Goal: Information Seeking & Learning: Find specific page/section

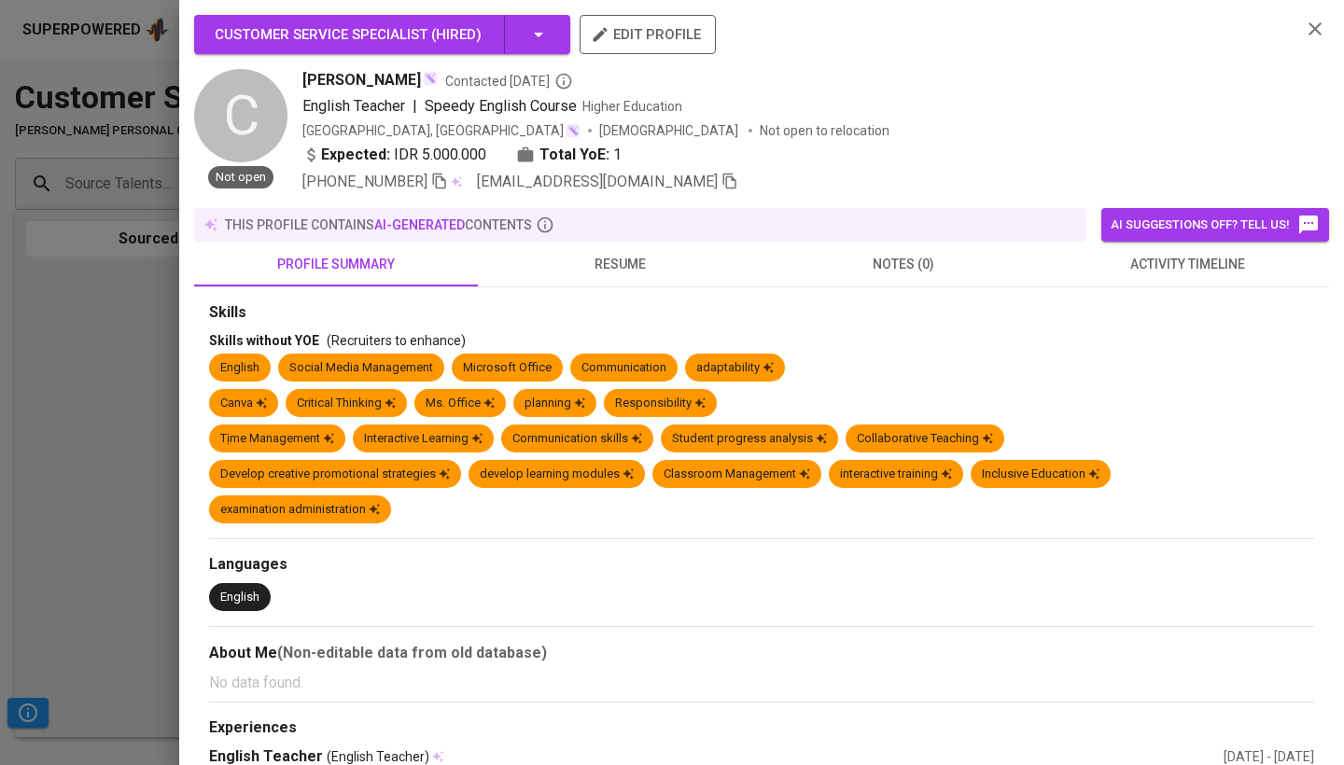
scroll to position [0, 716]
click at [1309, 28] on icon "button" at bounding box center [1315, 29] width 22 height 22
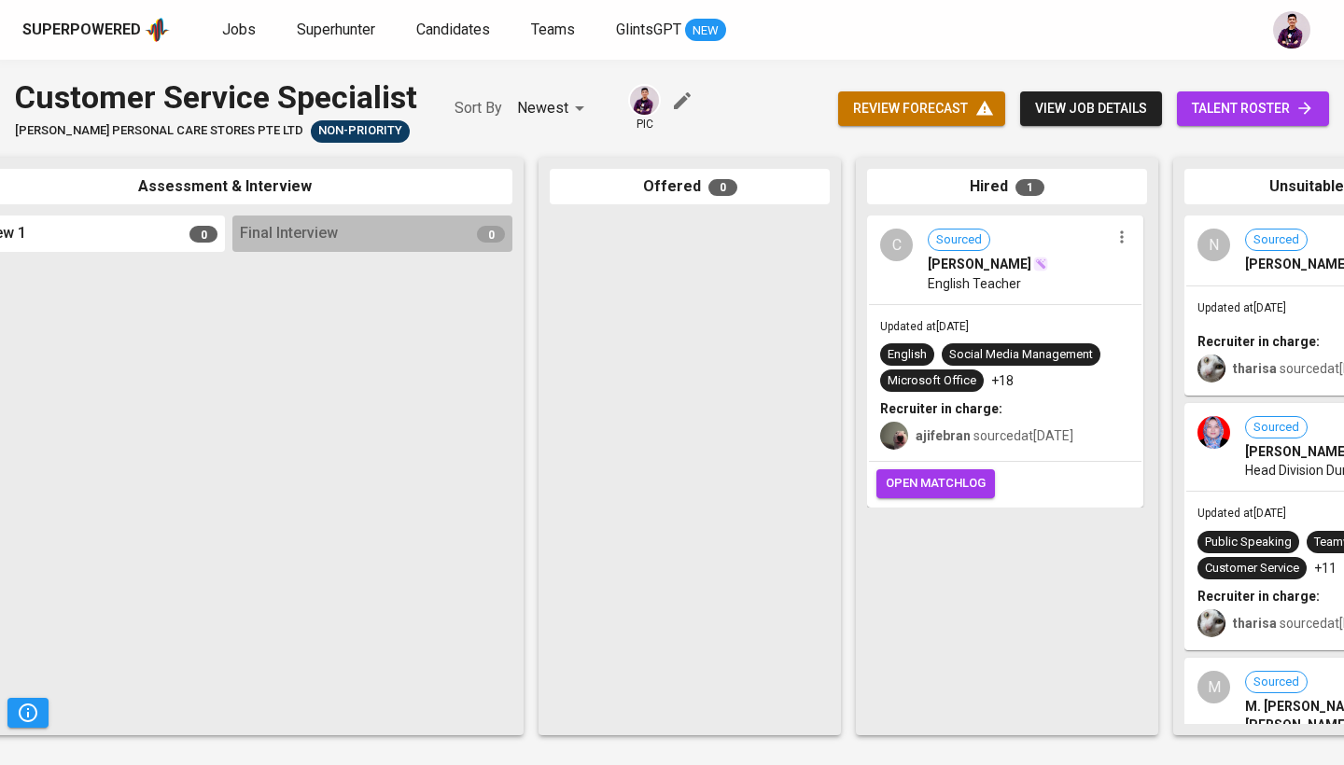
click at [915, 273] on div "C Sourced [PERSON_NAME] Ega English Teacher" at bounding box center [1005, 260] width 273 height 86
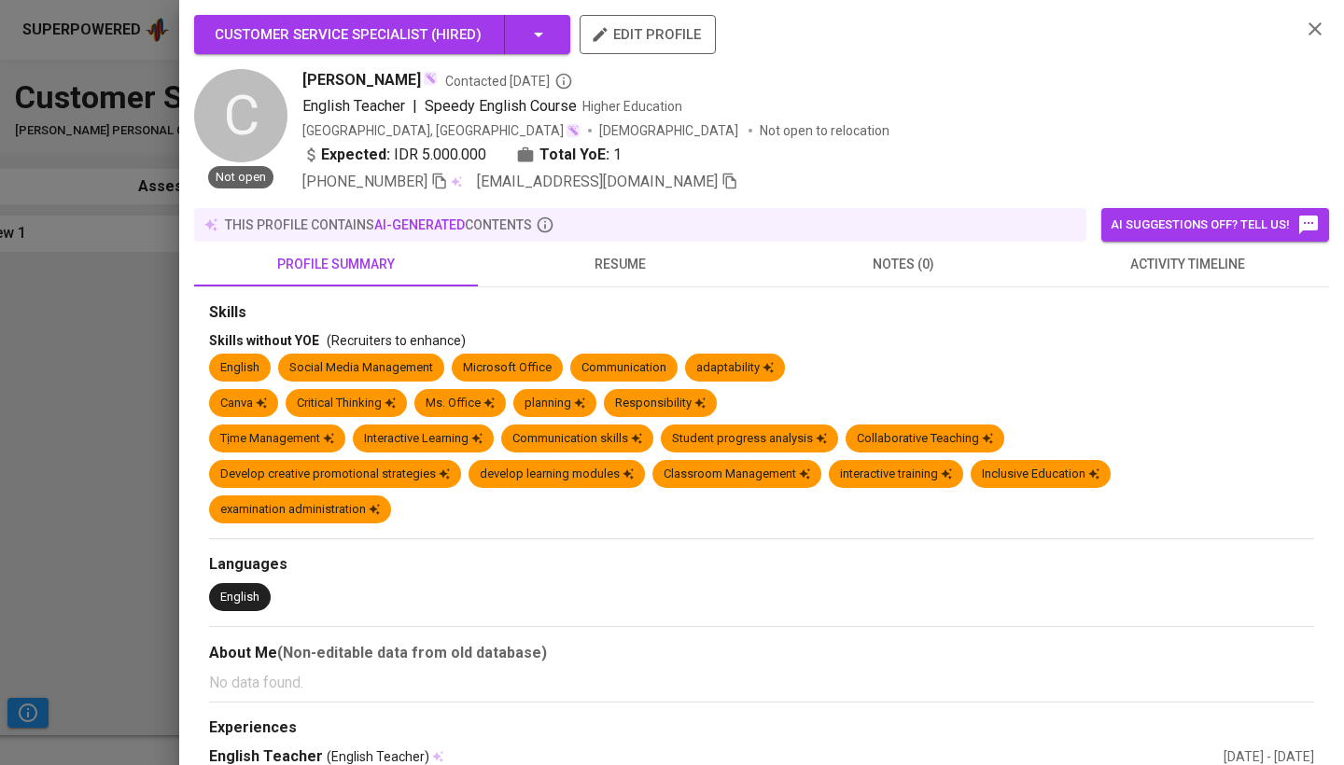
click at [1211, 269] on span "activity timeline" at bounding box center [1187, 264] width 261 height 23
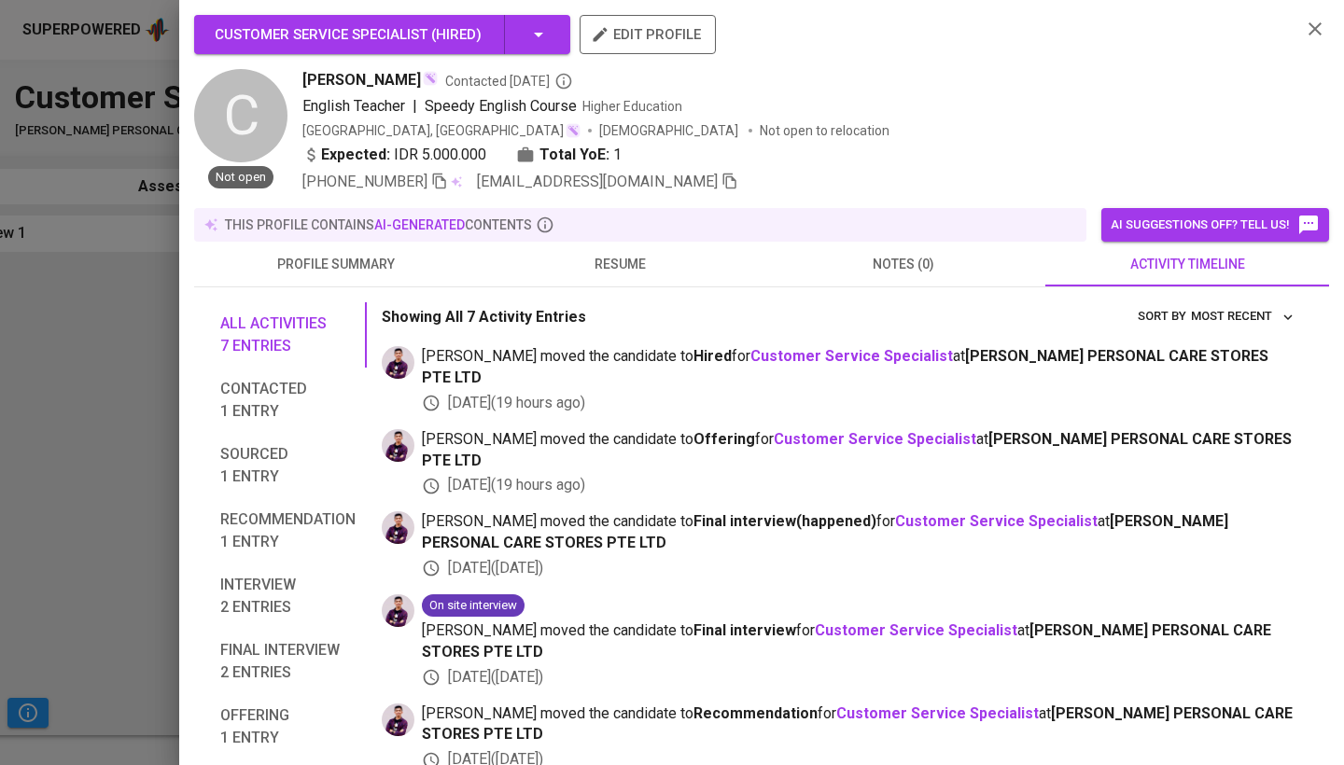
scroll to position [0, 0]
click at [1310, 44] on div "Customer Service Specialist ( Hired ) edit profile C Not open Cicilia Ega Conta…" at bounding box center [761, 104] width 1135 height 178
click at [1315, 32] on icon "button" at bounding box center [1315, 29] width 22 height 22
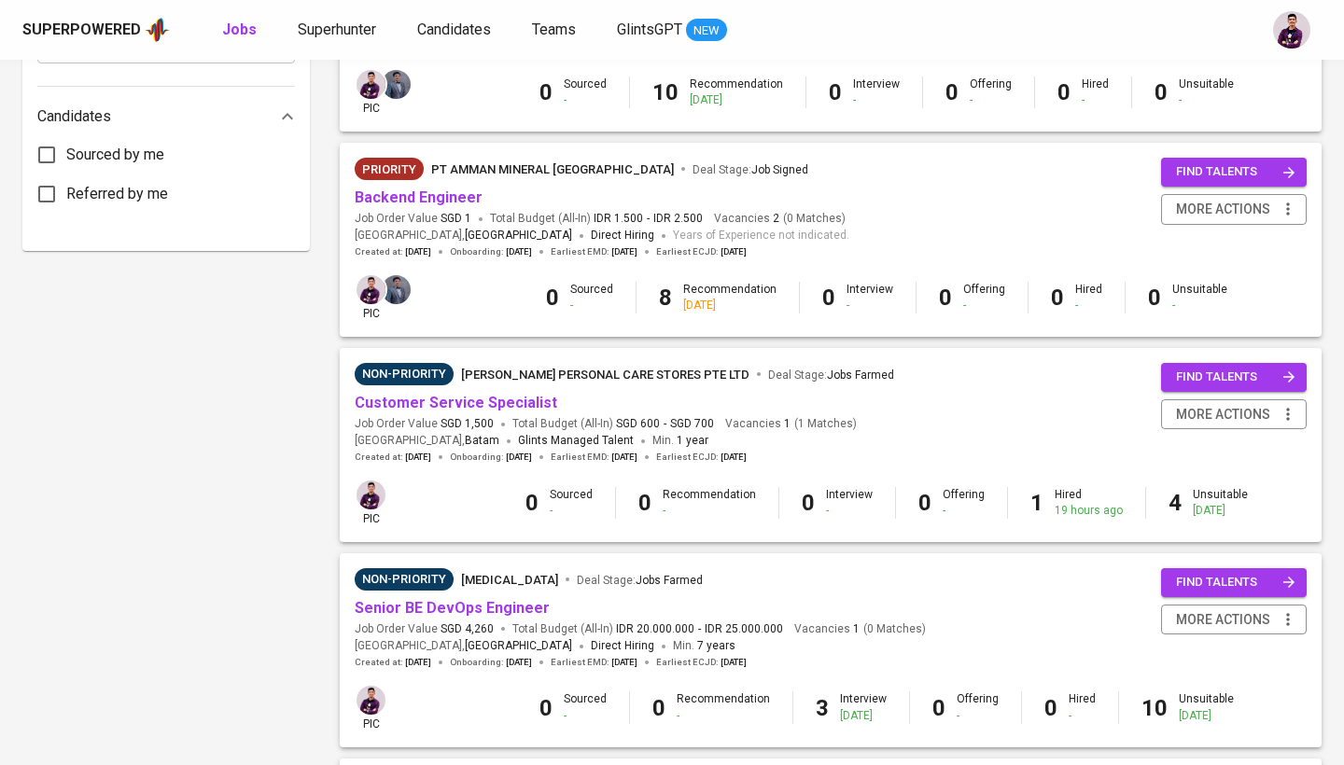
scroll to position [953, 0]
click at [1198, 403] on span "more actions" at bounding box center [1223, 413] width 94 height 23
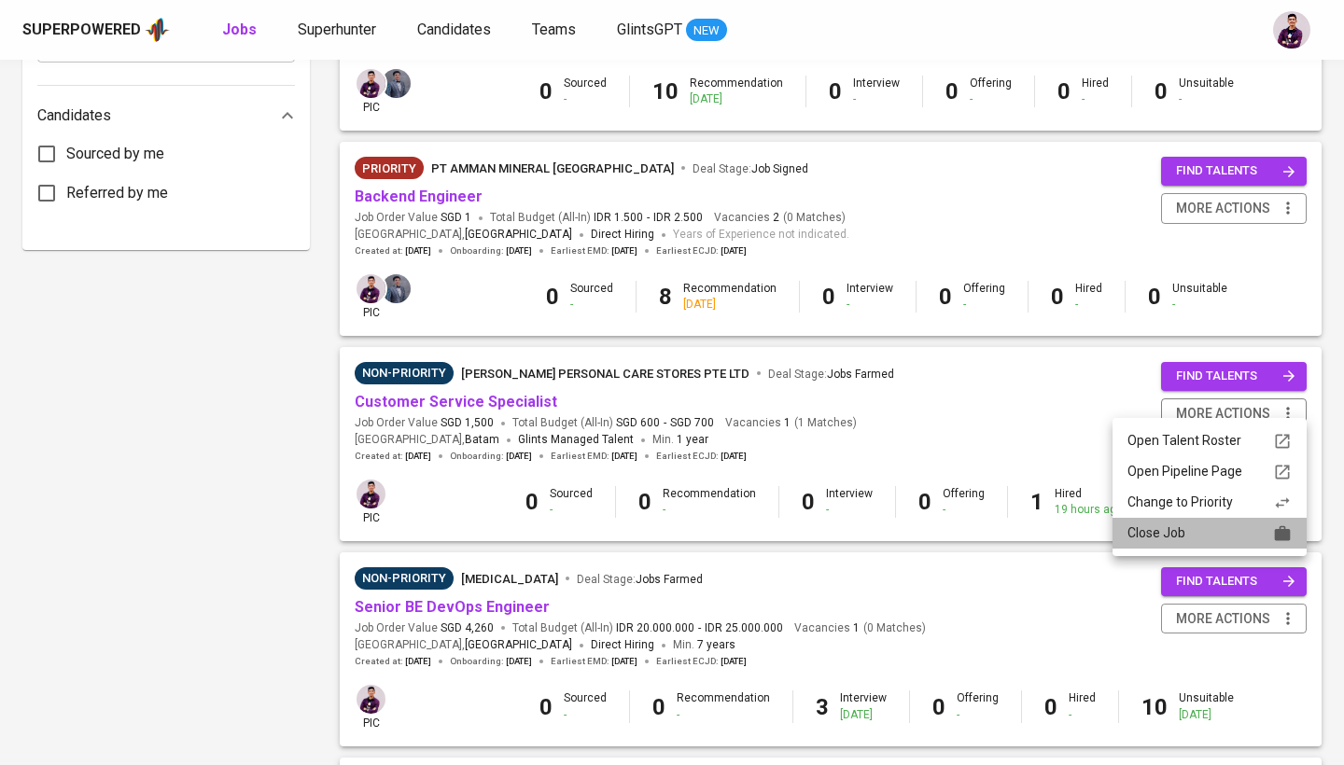
click at [1189, 525] on div "Close Job" at bounding box center [1210, 534] width 164 height 20
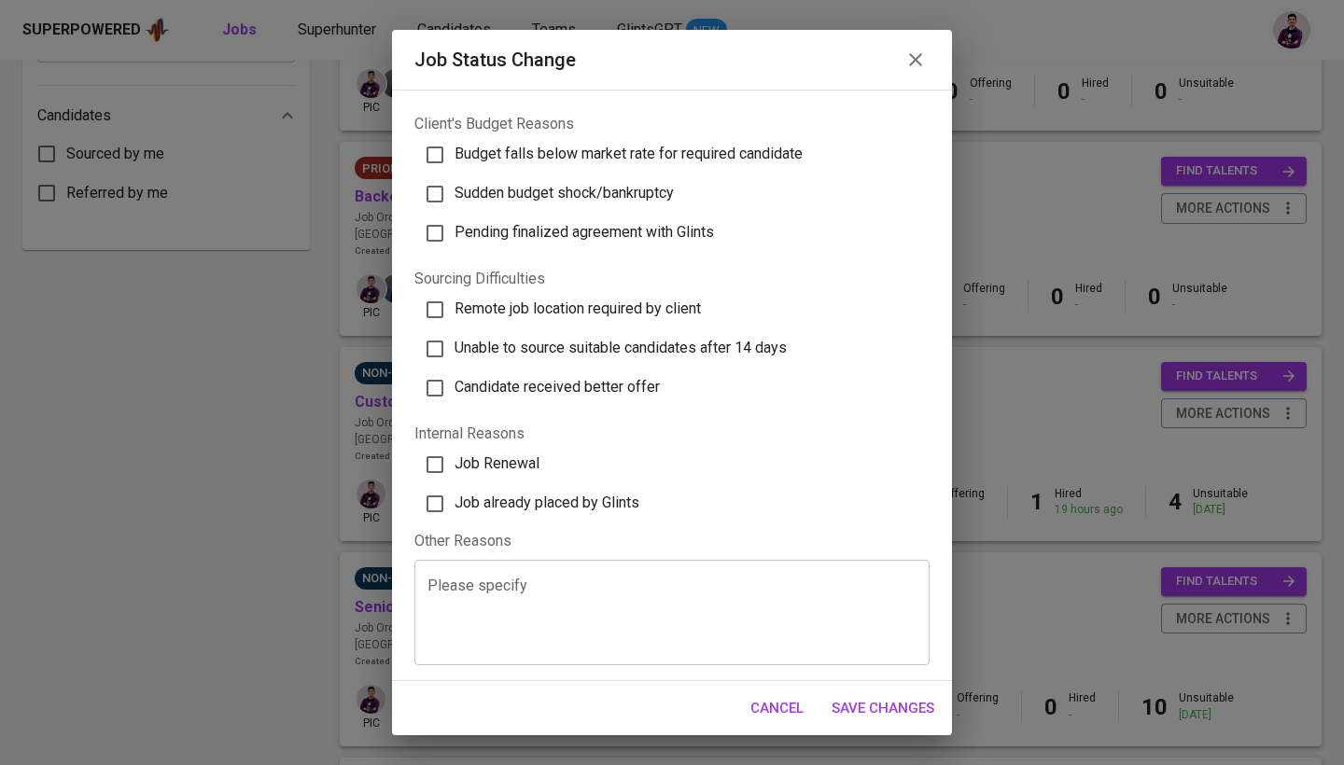
scroll to position [471, 0]
click at [622, 508] on span "Job already placed by Glints" at bounding box center [547, 504] width 185 height 18
click at [455, 508] on input "Job already placed by Glints" at bounding box center [434, 504] width 39 height 39
checkbox input "true"
click at [905, 729] on div "Cancel Save Changes" at bounding box center [672, 708] width 560 height 54
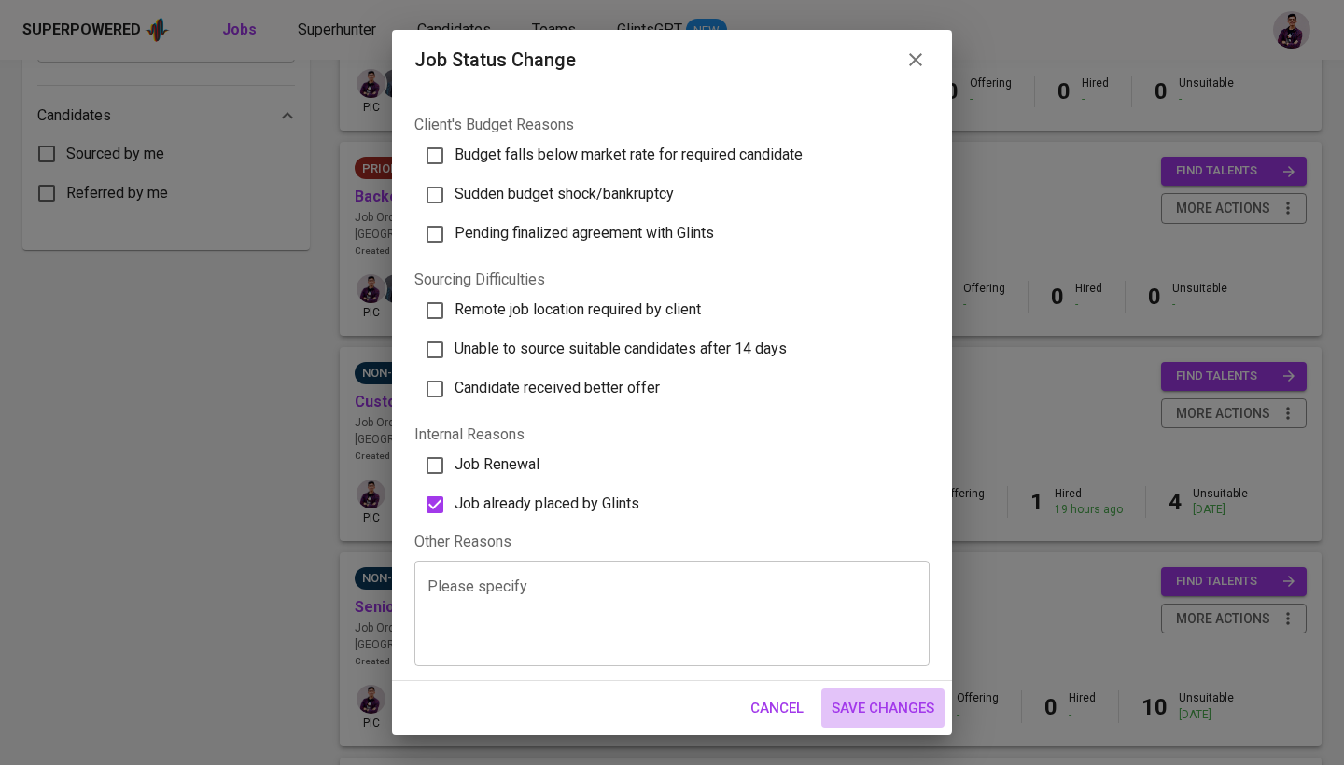
click at [903, 711] on span "Save Changes" at bounding box center [883, 708] width 103 height 24
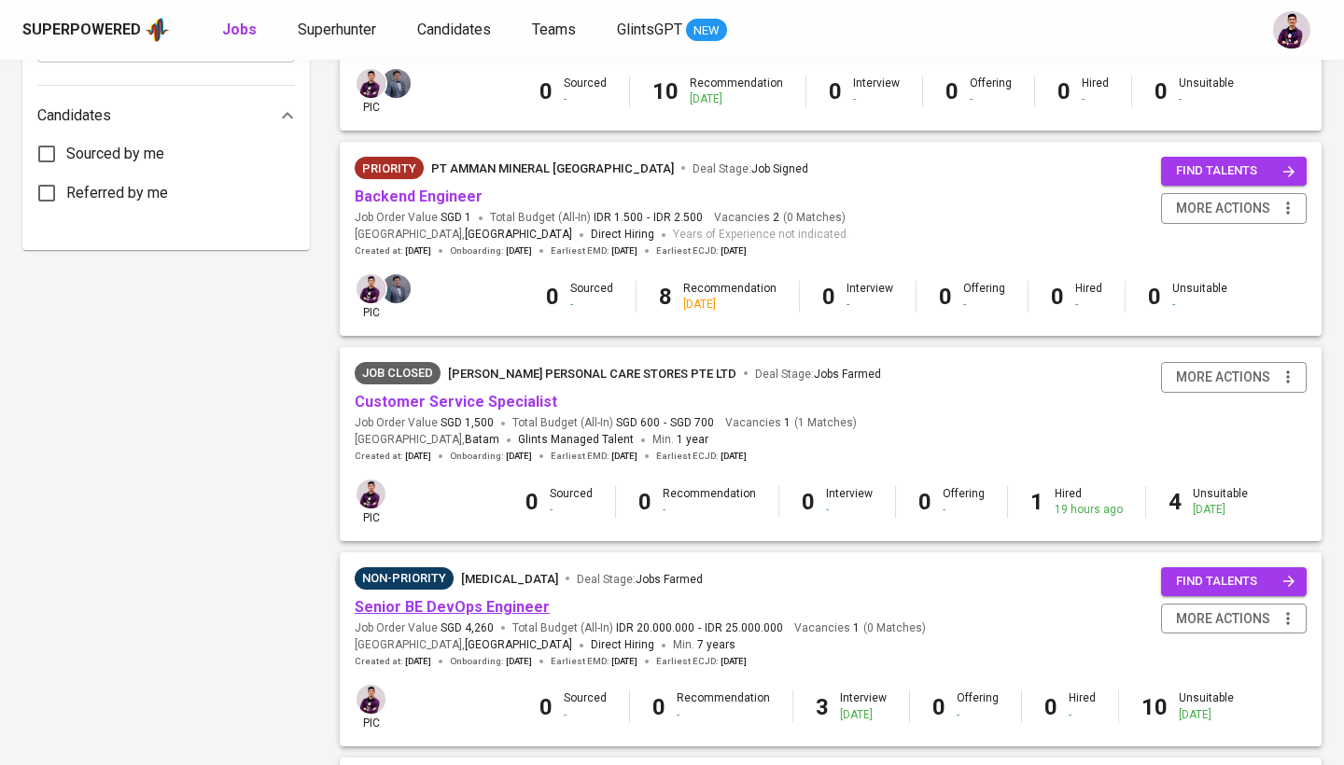
click at [508, 598] on link "Senior BE DevOps Engineer" at bounding box center [452, 607] width 195 height 18
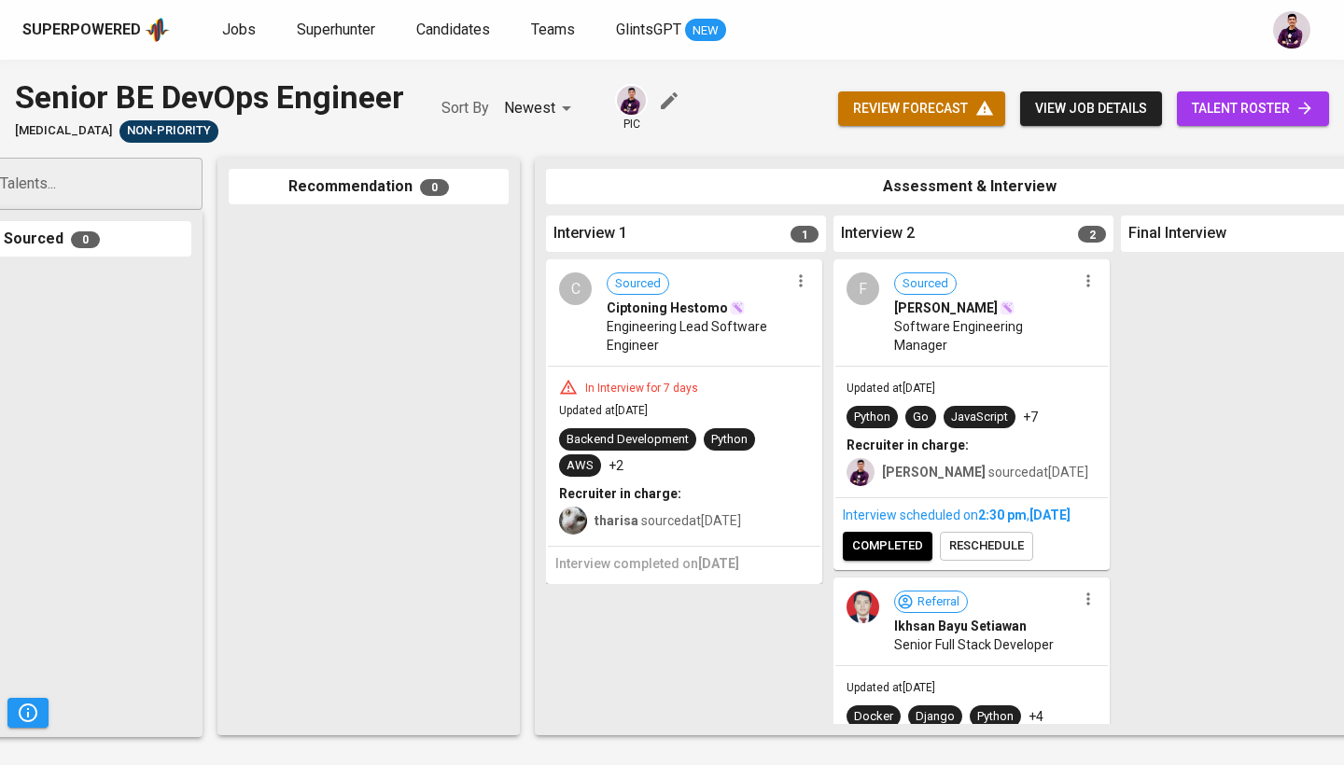
scroll to position [0, 135]
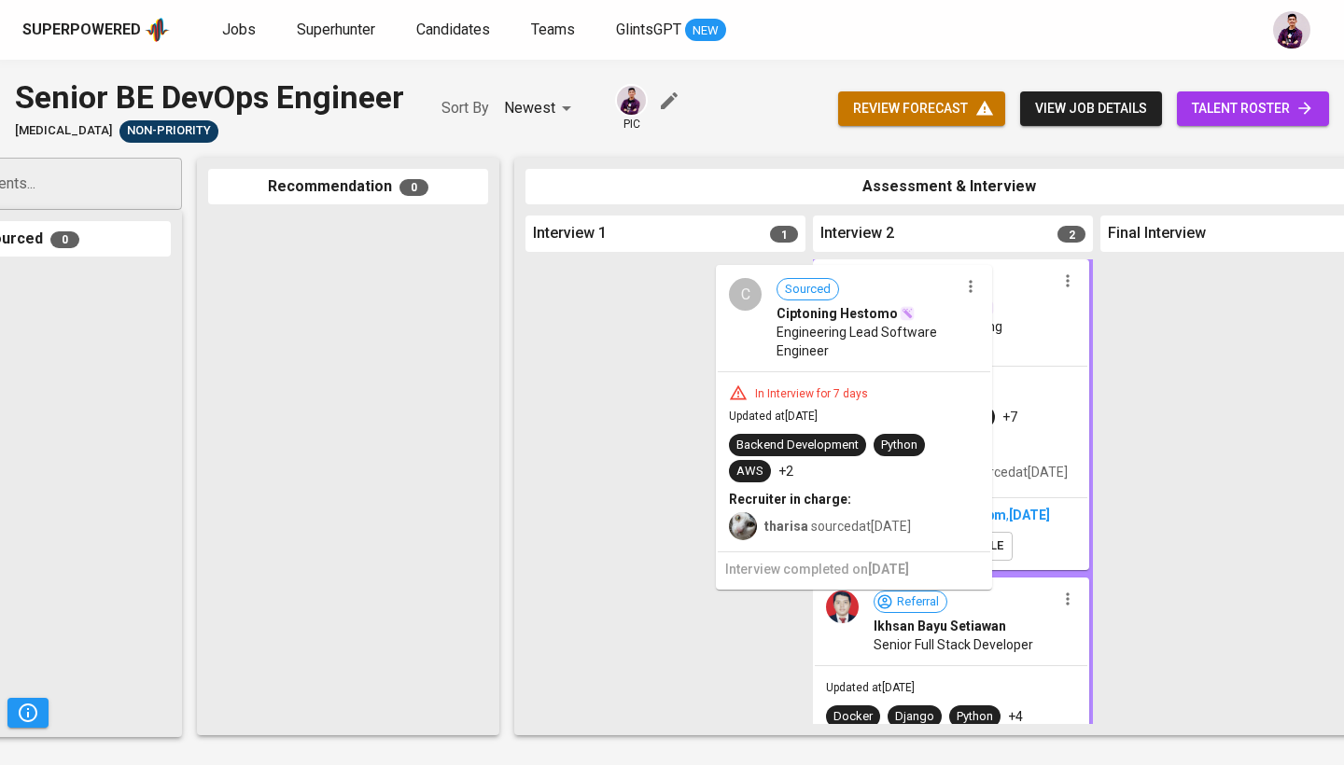
drag, startPoint x: 634, startPoint y: 382, endPoint x: 956, endPoint y: 385, distance: 322.0
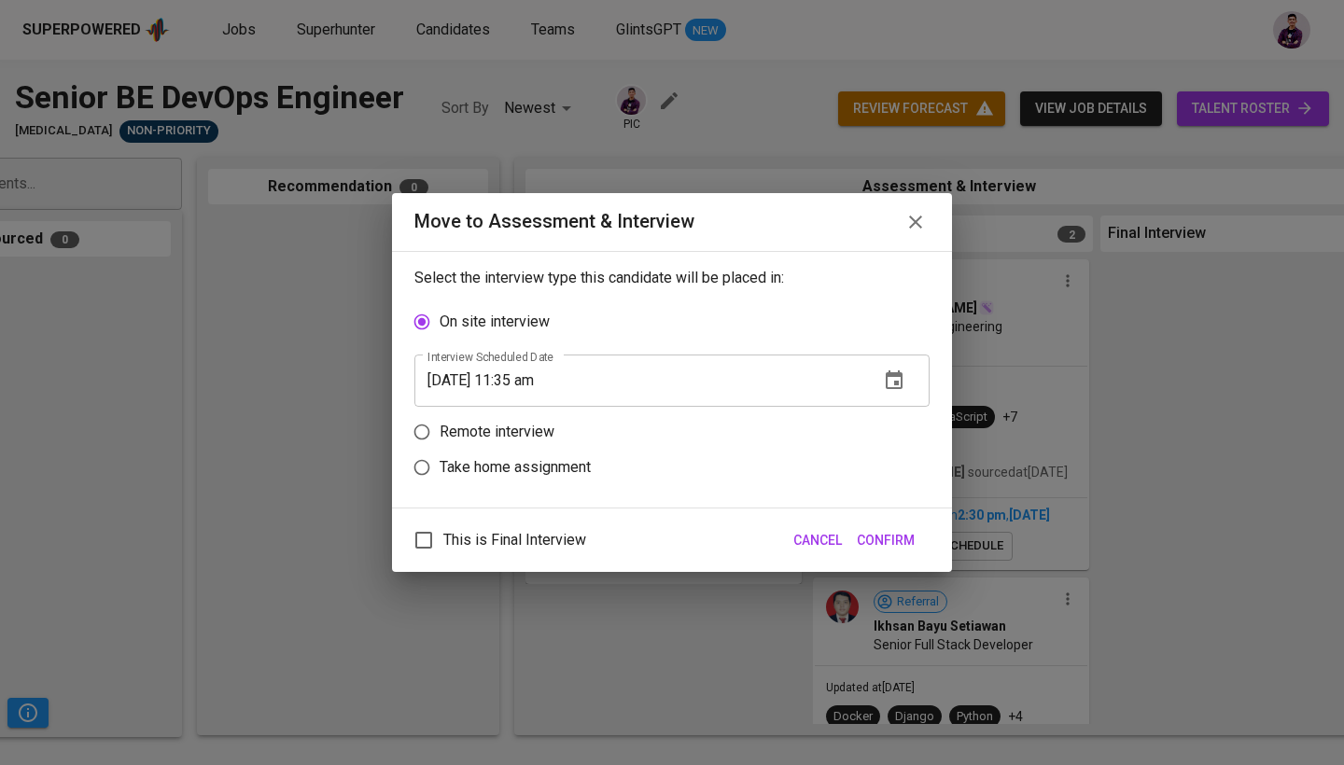
click at [510, 432] on p "Remote interview" at bounding box center [497, 432] width 115 height 22
click at [440, 432] on input "Remote interview" at bounding box center [421, 431] width 35 height 35
radio input "true"
click at [885, 427] on icon "button" at bounding box center [894, 416] width 22 height 22
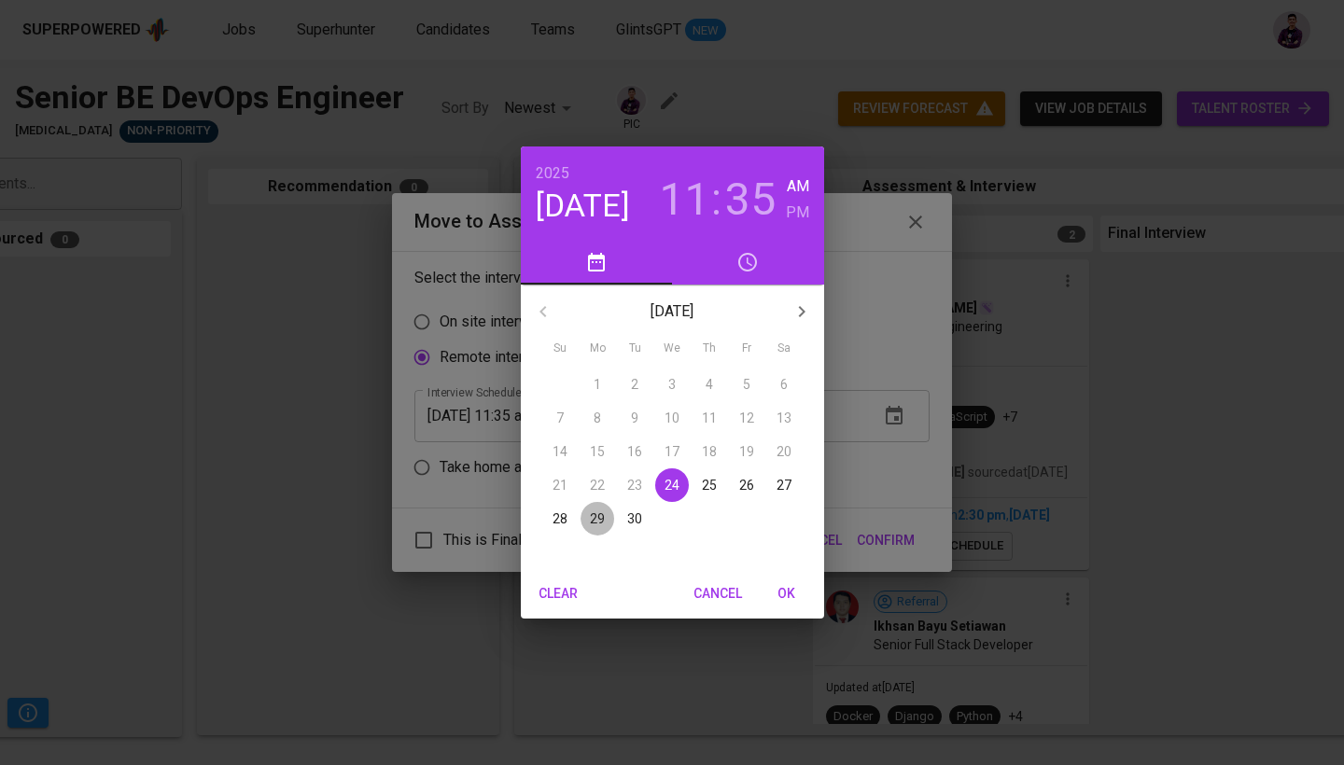
click at [599, 523] on p "29" at bounding box center [597, 519] width 15 height 19
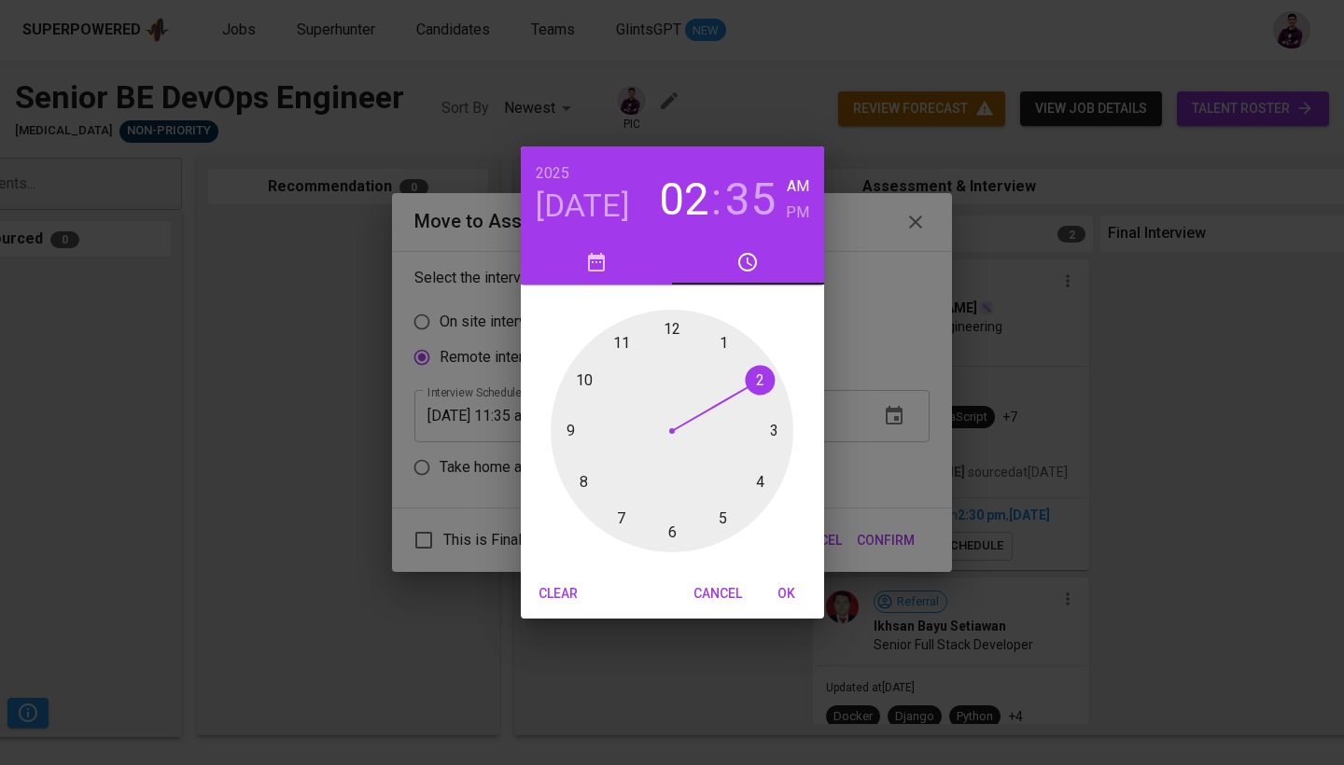
drag, startPoint x: 623, startPoint y: 336, endPoint x: 753, endPoint y: 399, distance: 144.4
click at [753, 399] on div at bounding box center [672, 431] width 243 height 243
click at [806, 220] on h6 "PM" at bounding box center [797, 213] width 23 height 26
drag, startPoint x: 622, startPoint y: 513, endPoint x: 672, endPoint y: 535, distance: 54.8
click at [672, 535] on div at bounding box center [672, 431] width 243 height 243
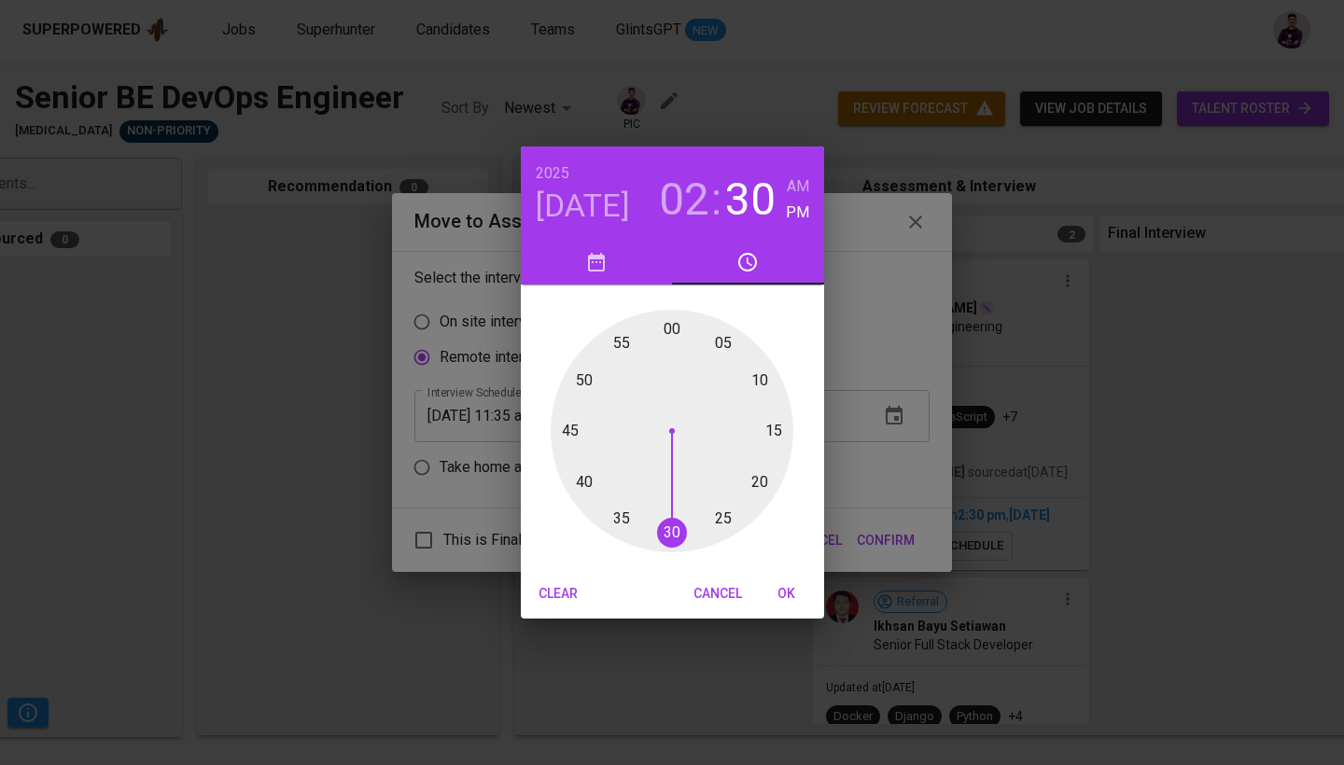
type input "[DATE] 02:30 pm"
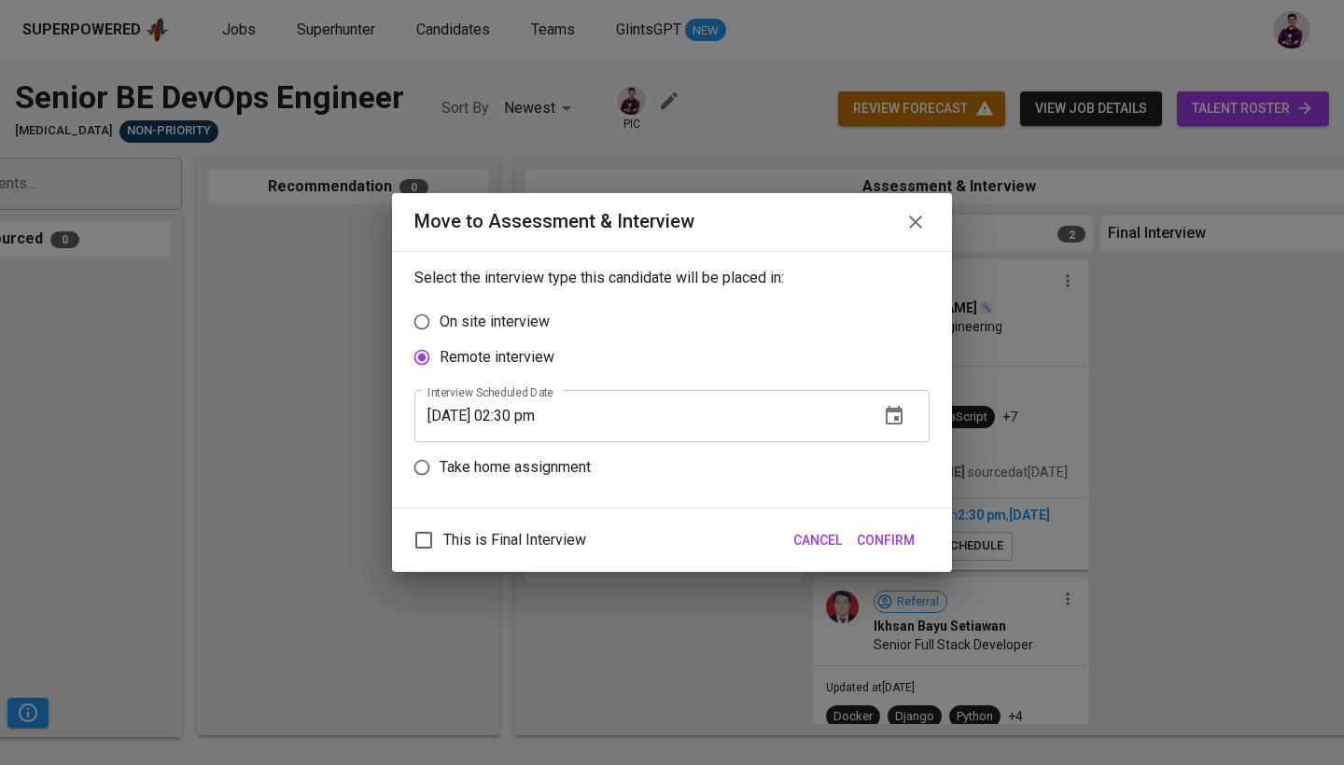
click at [870, 535] on span "Confirm" at bounding box center [886, 540] width 58 height 23
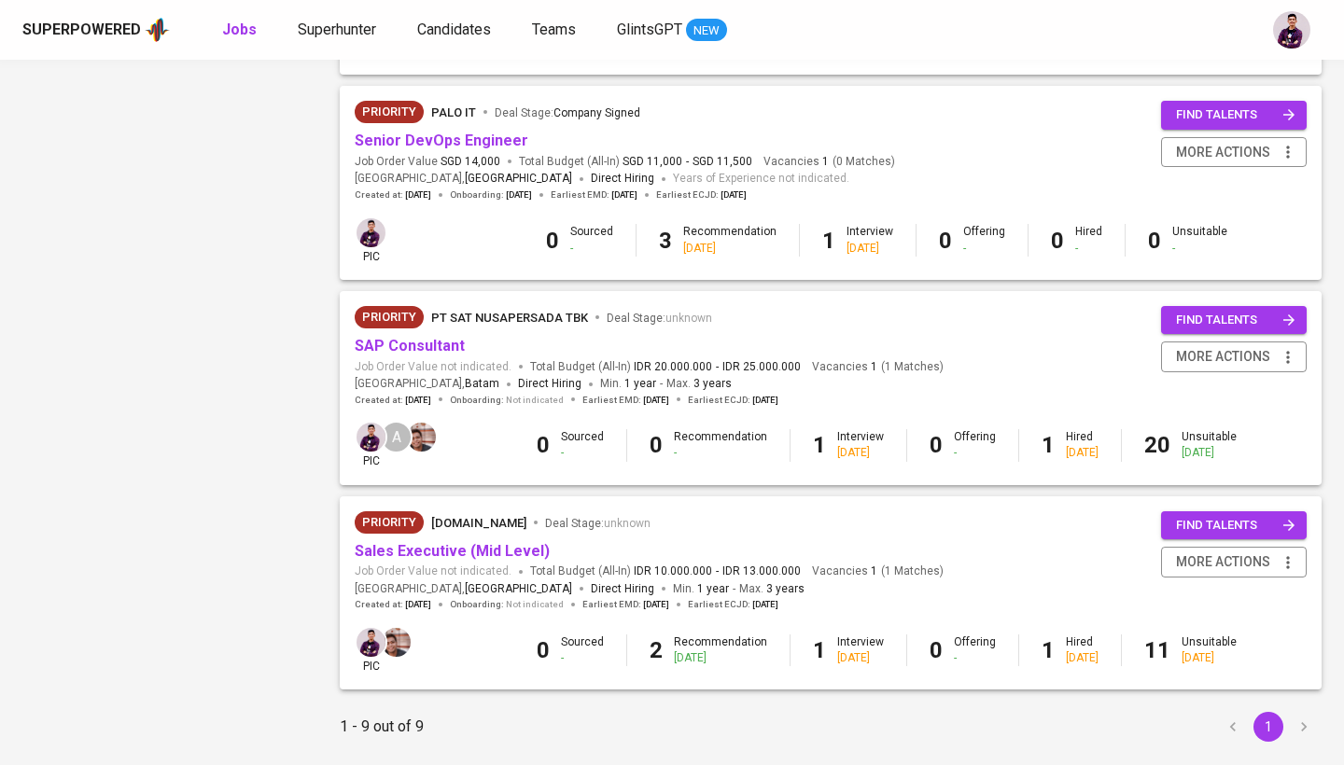
scroll to position [1433, 0]
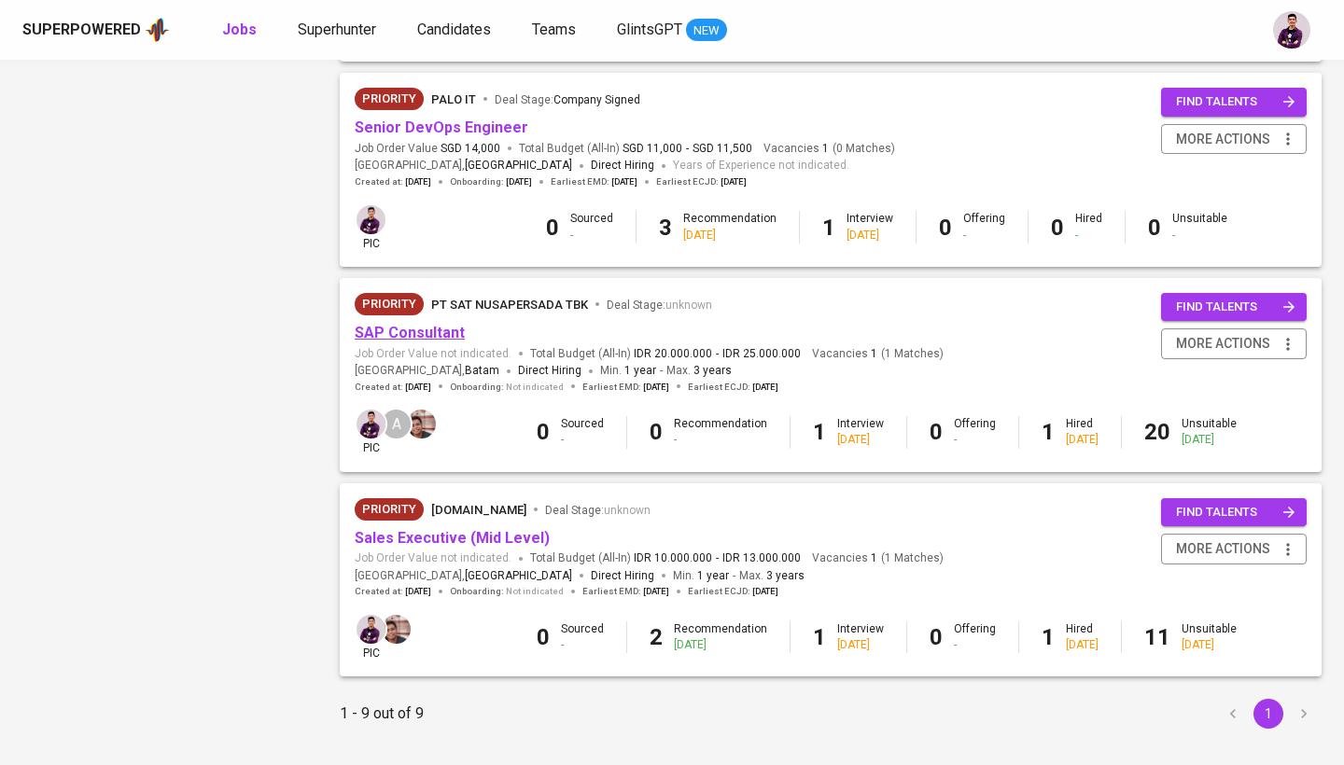
click at [437, 324] on link "SAP Consultant" at bounding box center [410, 333] width 110 height 18
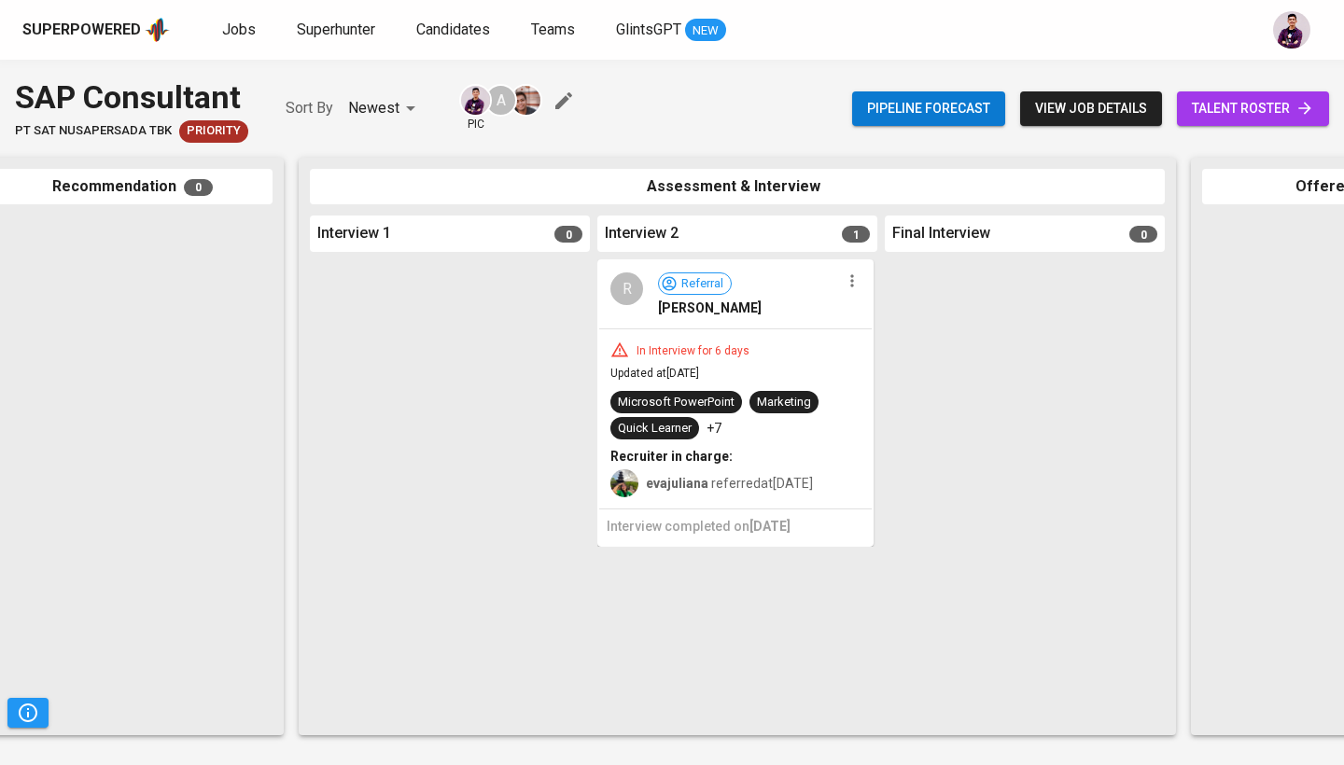
scroll to position [0, 350]
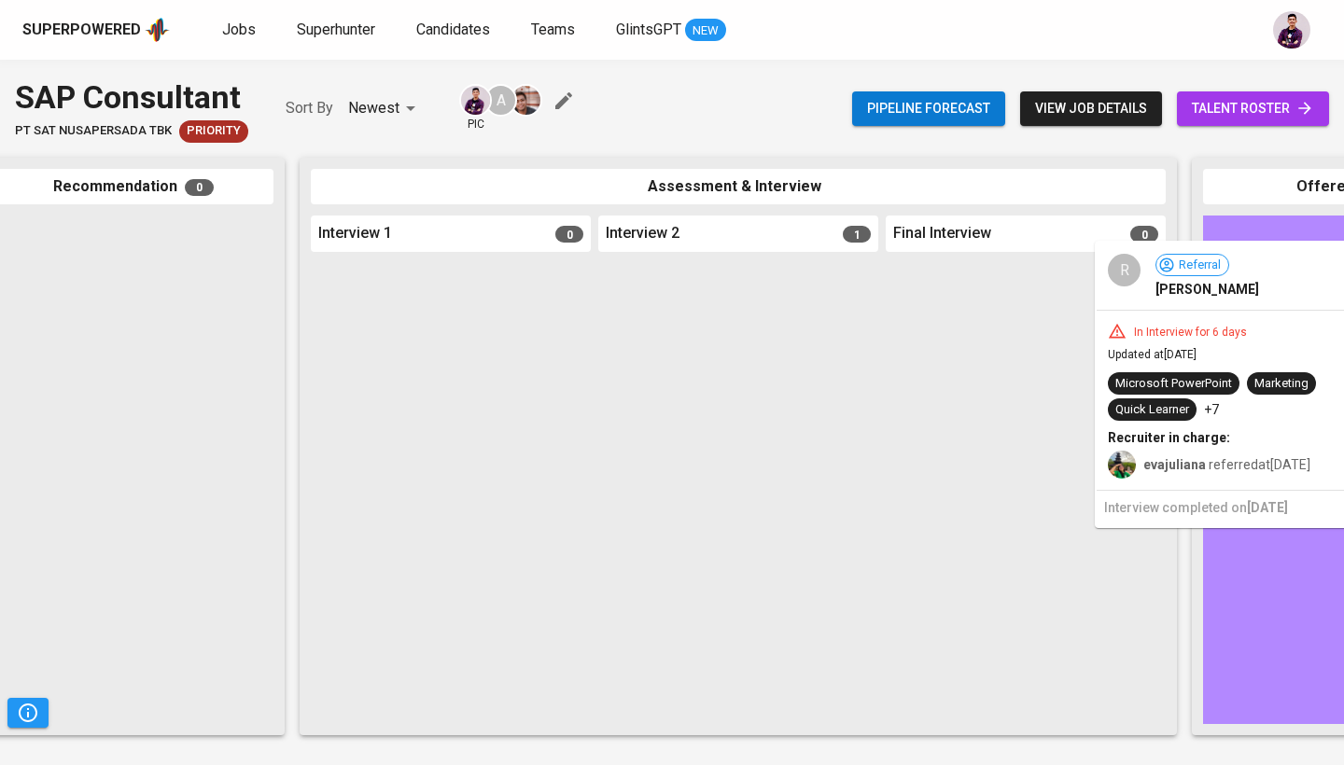
drag, startPoint x: 653, startPoint y: 339, endPoint x: 1166, endPoint y: 317, distance: 512.9
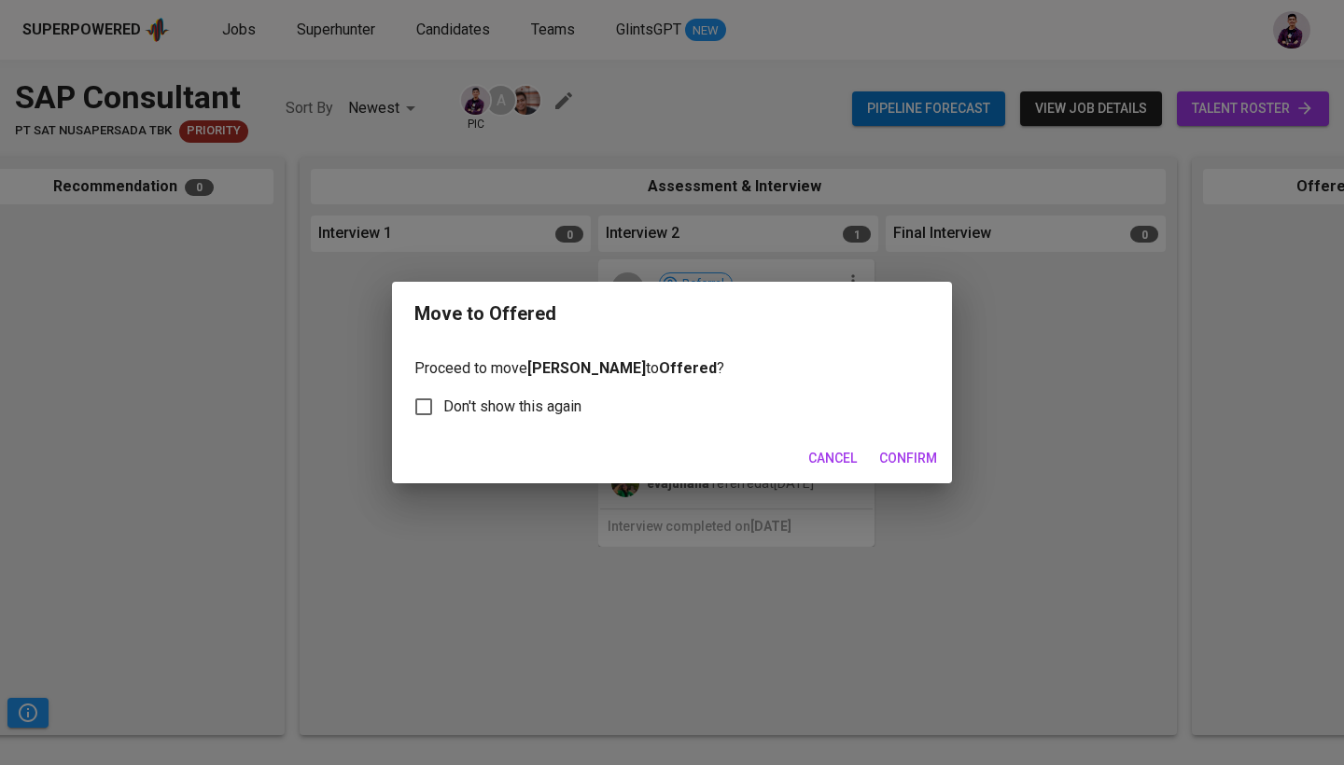
click at [910, 459] on span "Confirm" at bounding box center [908, 458] width 58 height 23
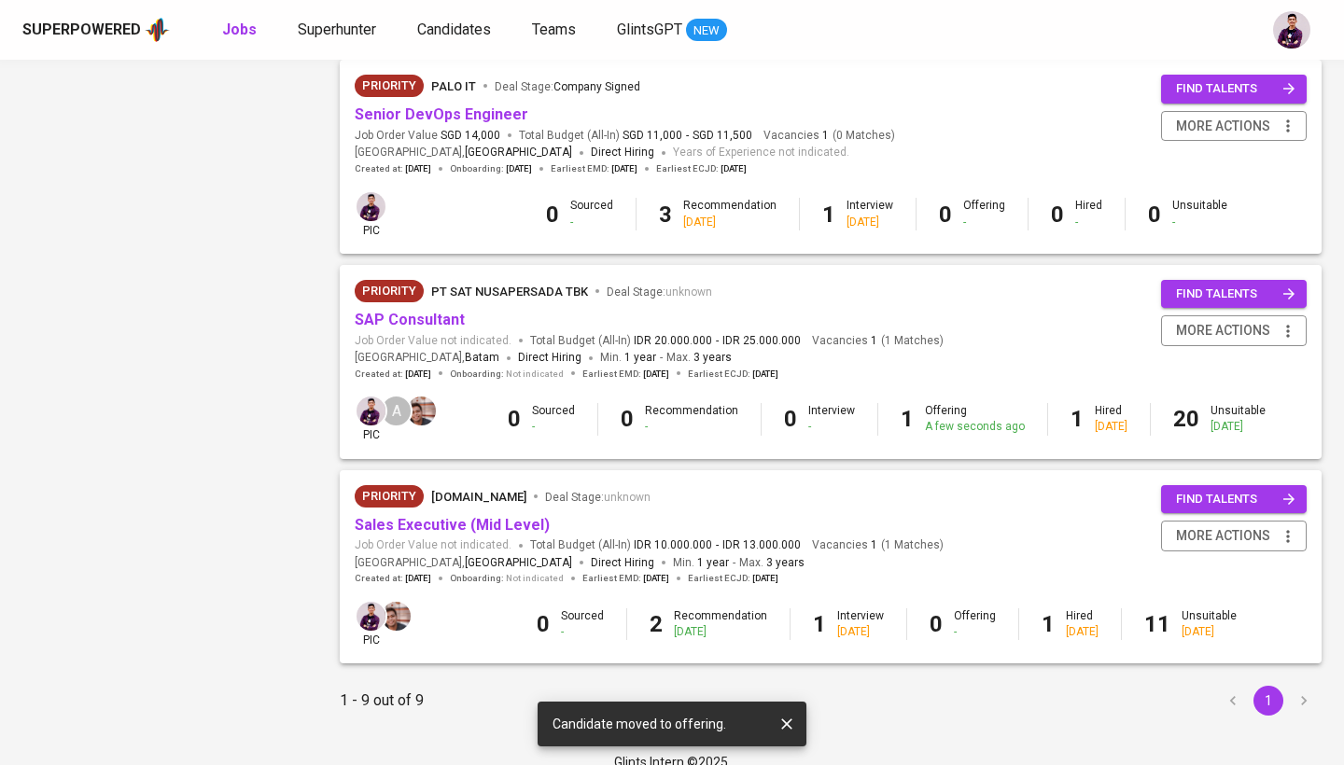
scroll to position [1444, 0]
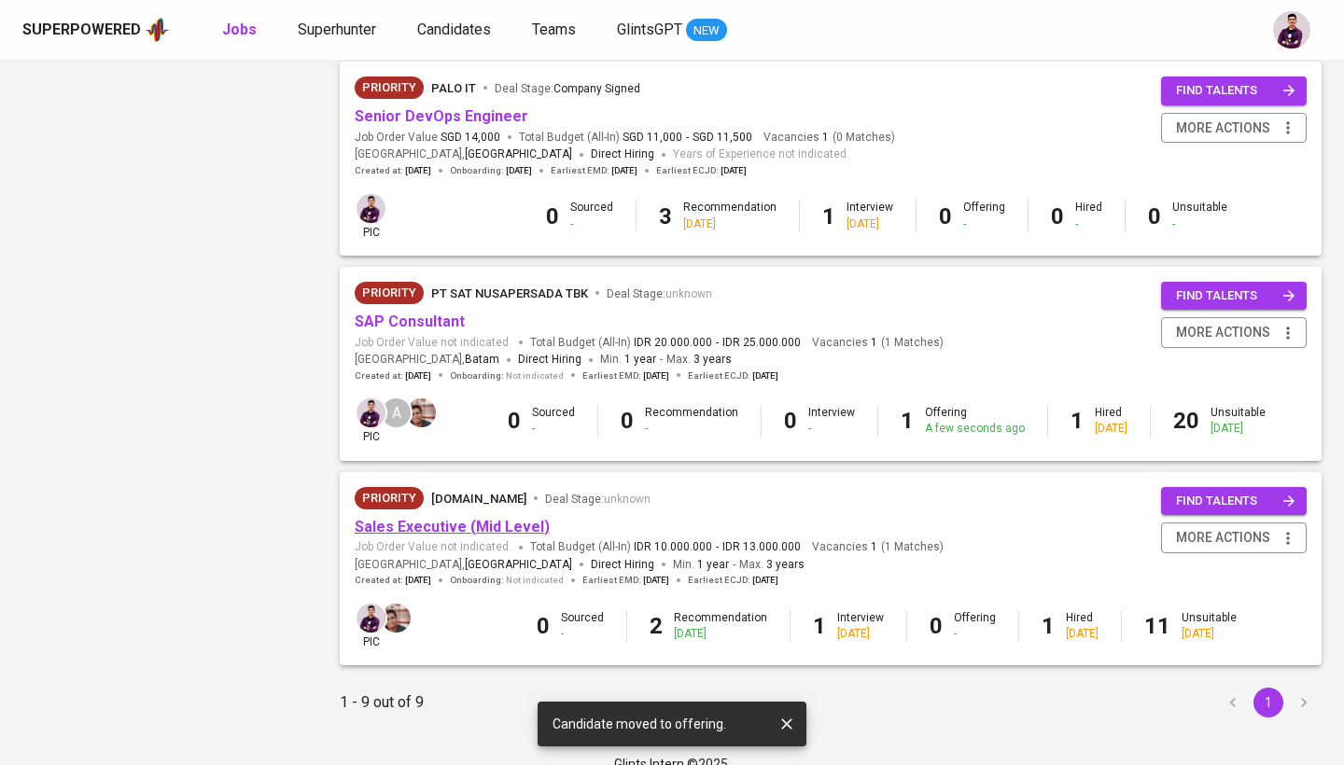
click at [489, 518] on link "Sales Executive (Mid Level)" at bounding box center [452, 527] width 195 height 18
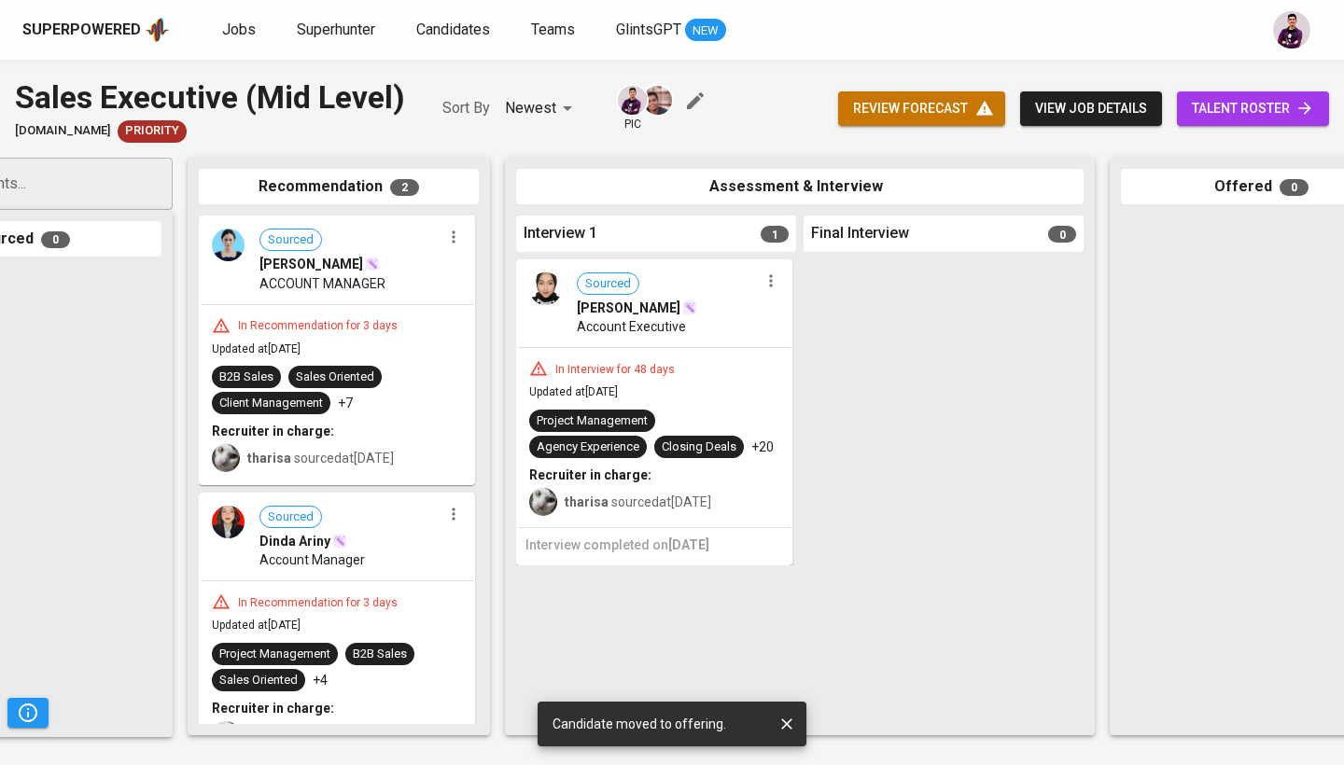
scroll to position [0, 193]
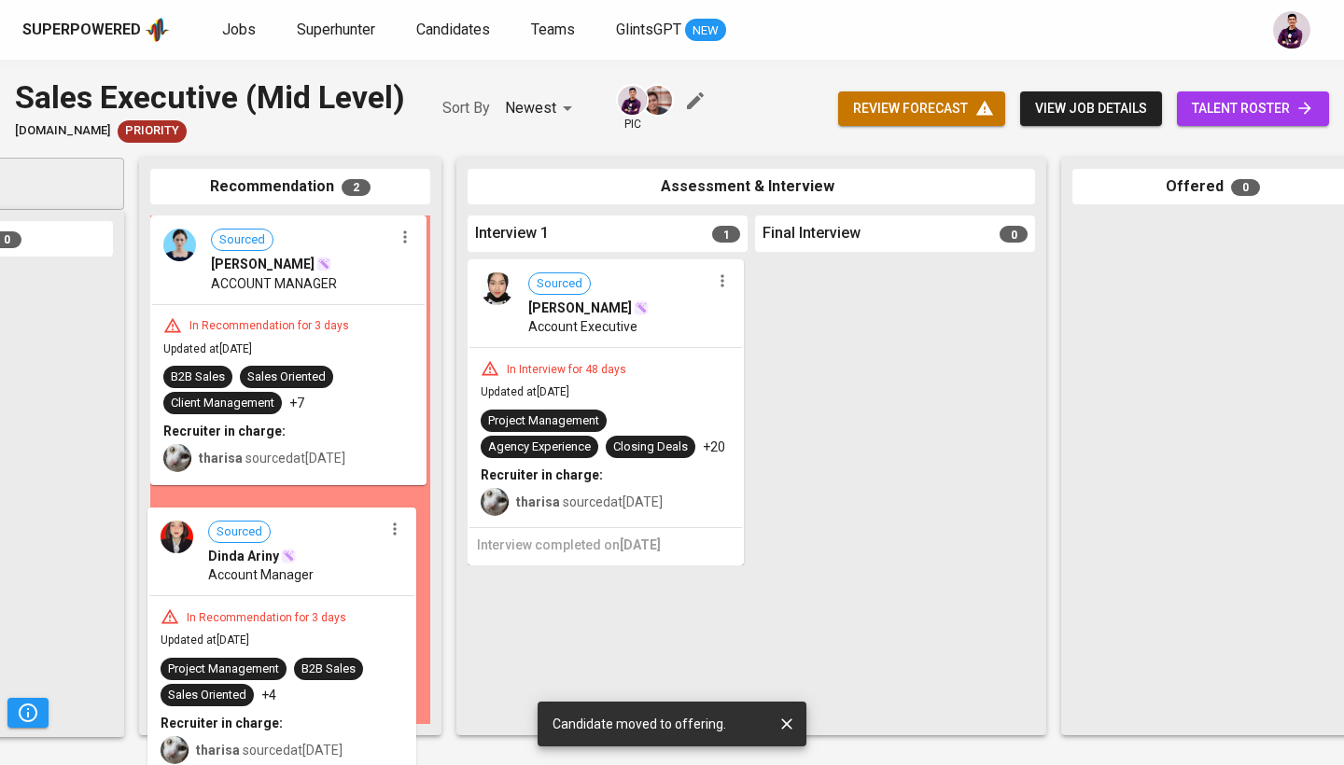
drag, startPoint x: 339, startPoint y: 530, endPoint x: 335, endPoint y: 554, distance: 24.6
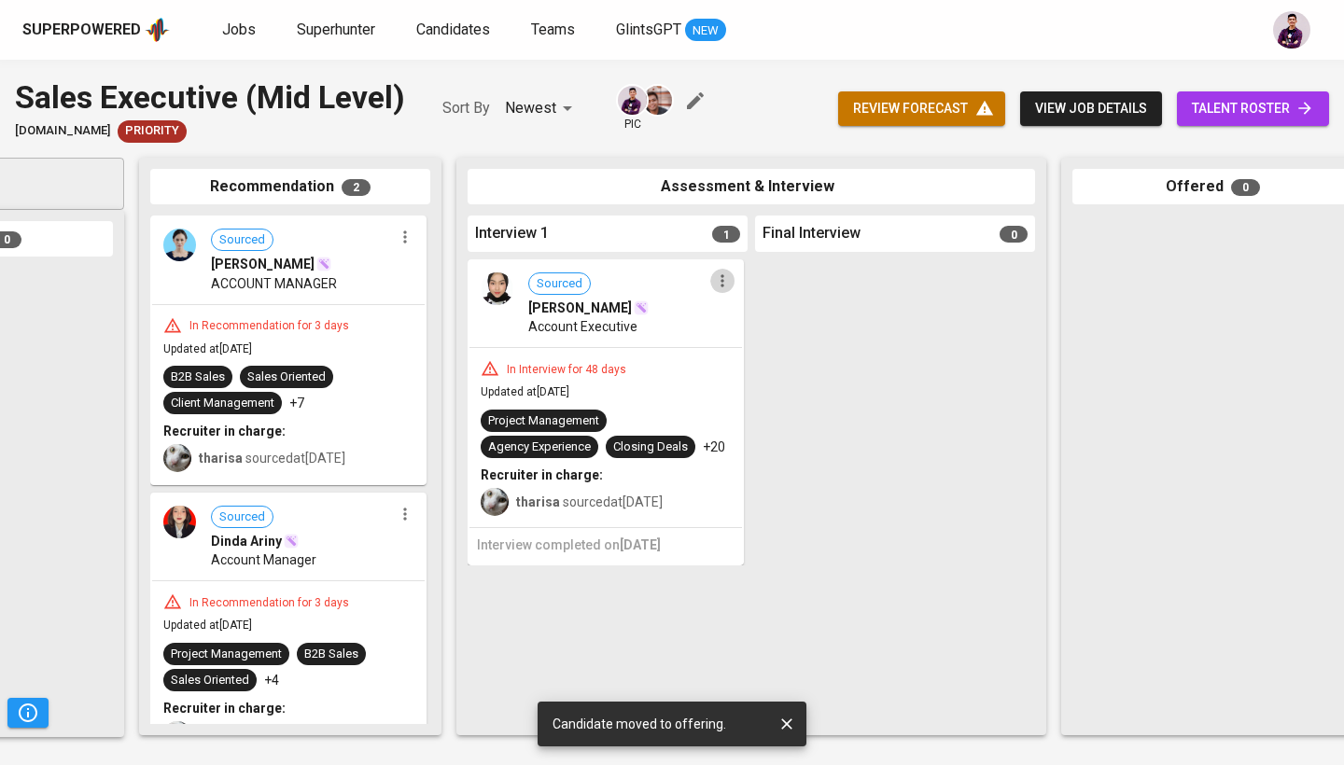
click at [722, 272] on icon "button" at bounding box center [722, 281] width 19 height 19
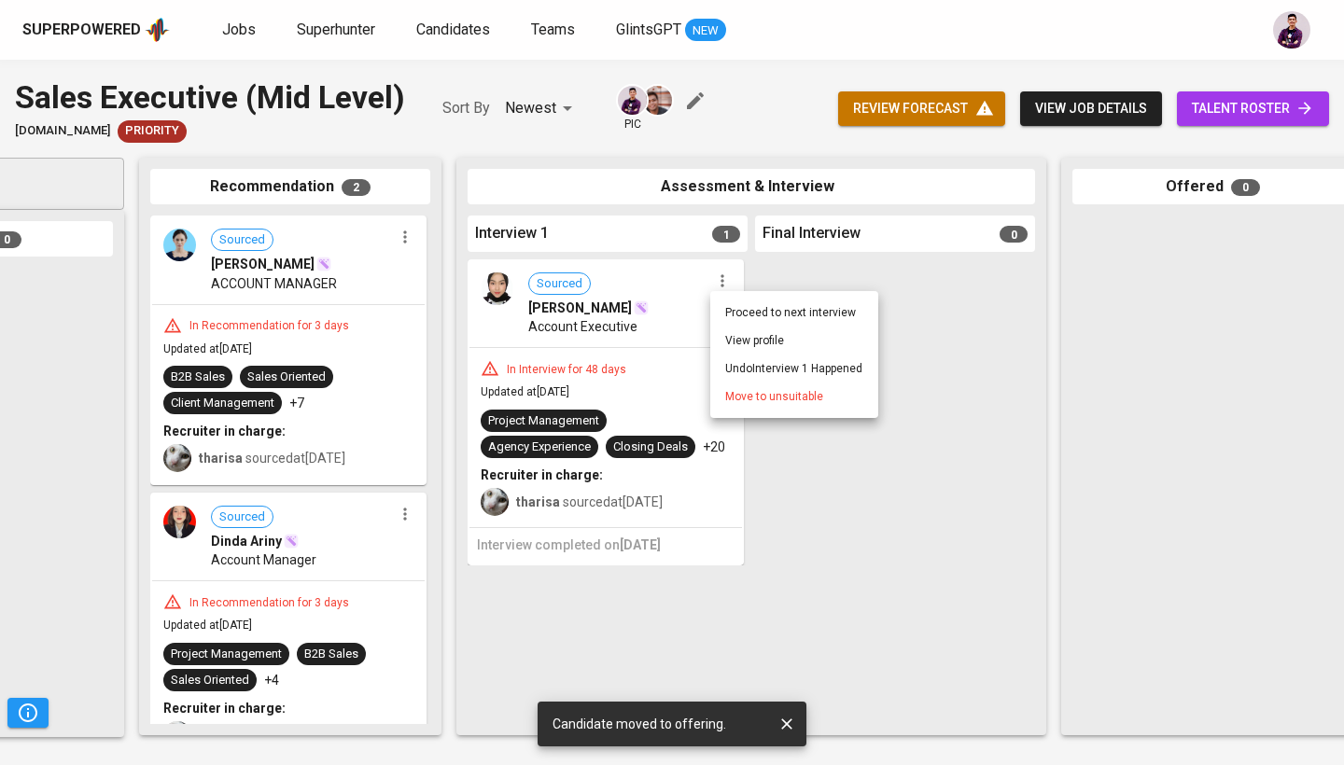
click at [801, 316] on li "Proceed to next interview" at bounding box center [794, 313] width 168 height 28
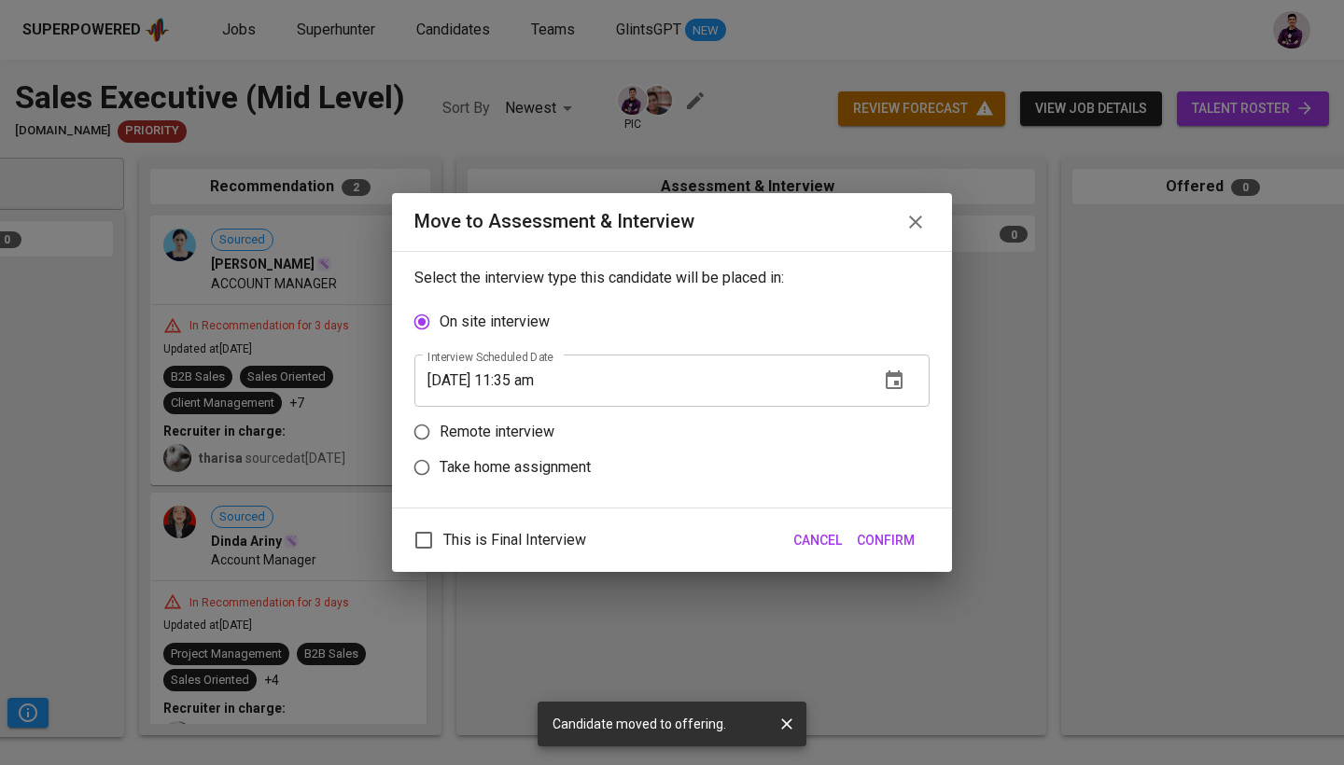
click at [555, 427] on label "Remote interview" at bounding box center [659, 431] width 511 height 35
click at [440, 427] on input "Remote interview" at bounding box center [421, 431] width 35 height 35
radio input "true"
click at [897, 416] on icon "button" at bounding box center [894, 415] width 17 height 19
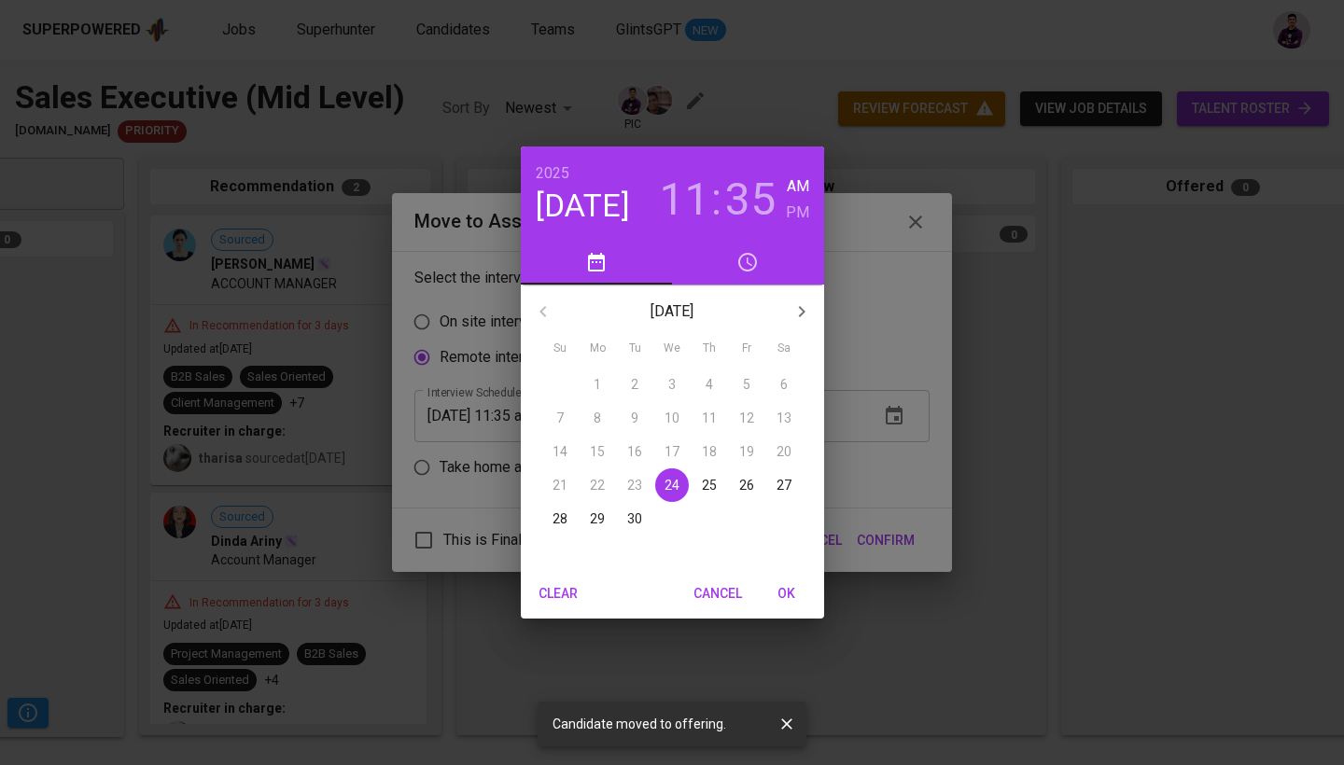
click at [679, 211] on h3 "11" at bounding box center [684, 200] width 50 height 52
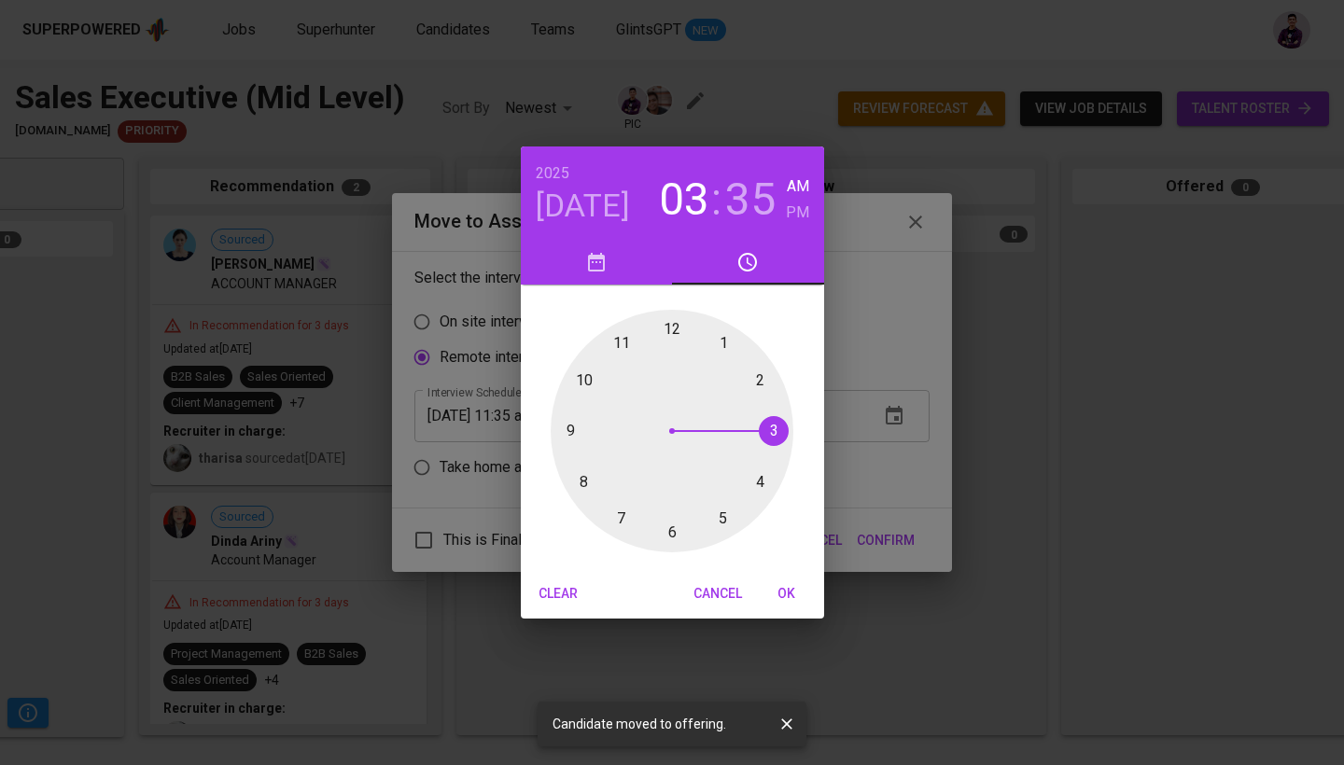
drag, startPoint x: 620, startPoint y: 343, endPoint x: 763, endPoint y: 425, distance: 164.3
click at [763, 425] on div at bounding box center [672, 431] width 243 height 243
click at [801, 215] on h6 "PM" at bounding box center [797, 213] width 23 height 26
drag, startPoint x: 616, startPoint y: 508, endPoint x: 674, endPoint y: 385, distance: 136.1
click at [677, 378] on div at bounding box center [672, 431] width 243 height 243
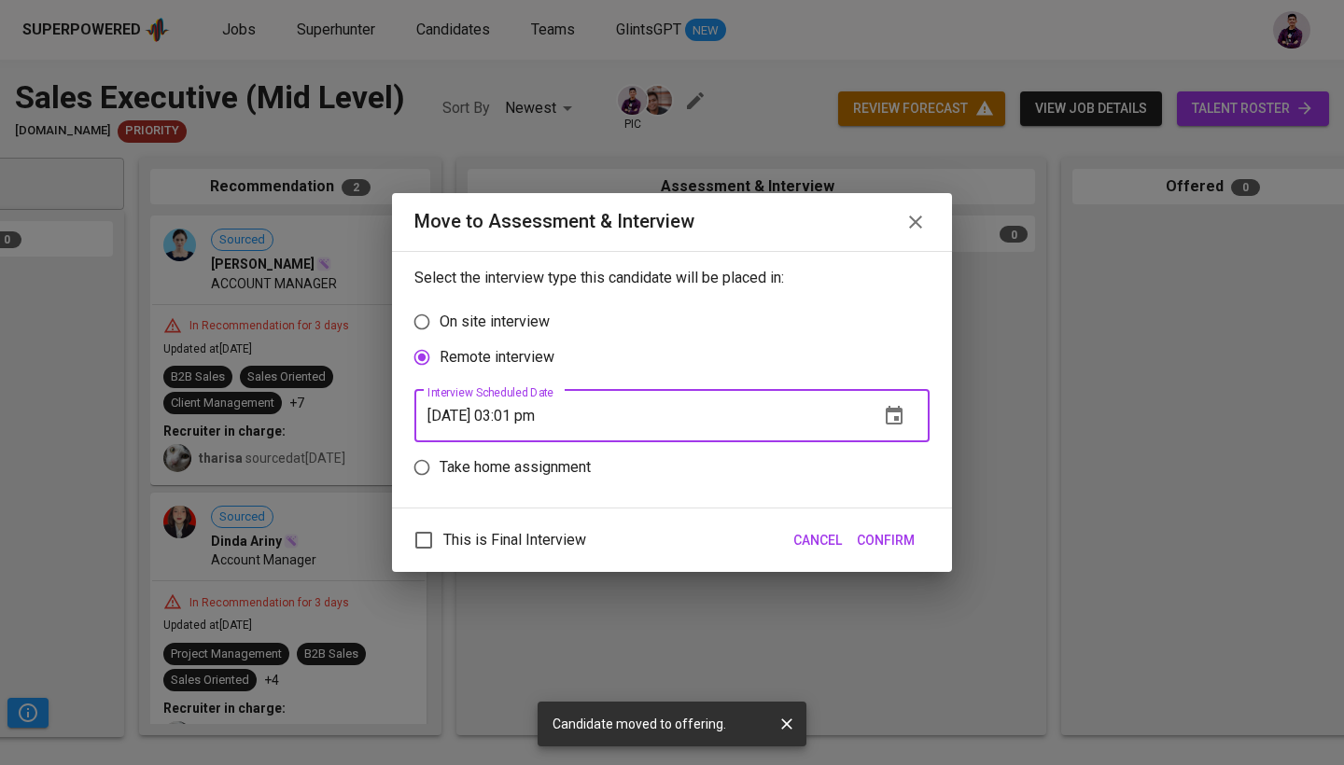
click at [545, 417] on input "[DATE] 03:01 pm" at bounding box center [639, 416] width 450 height 52
type input "[DATE] 03:00 pm"
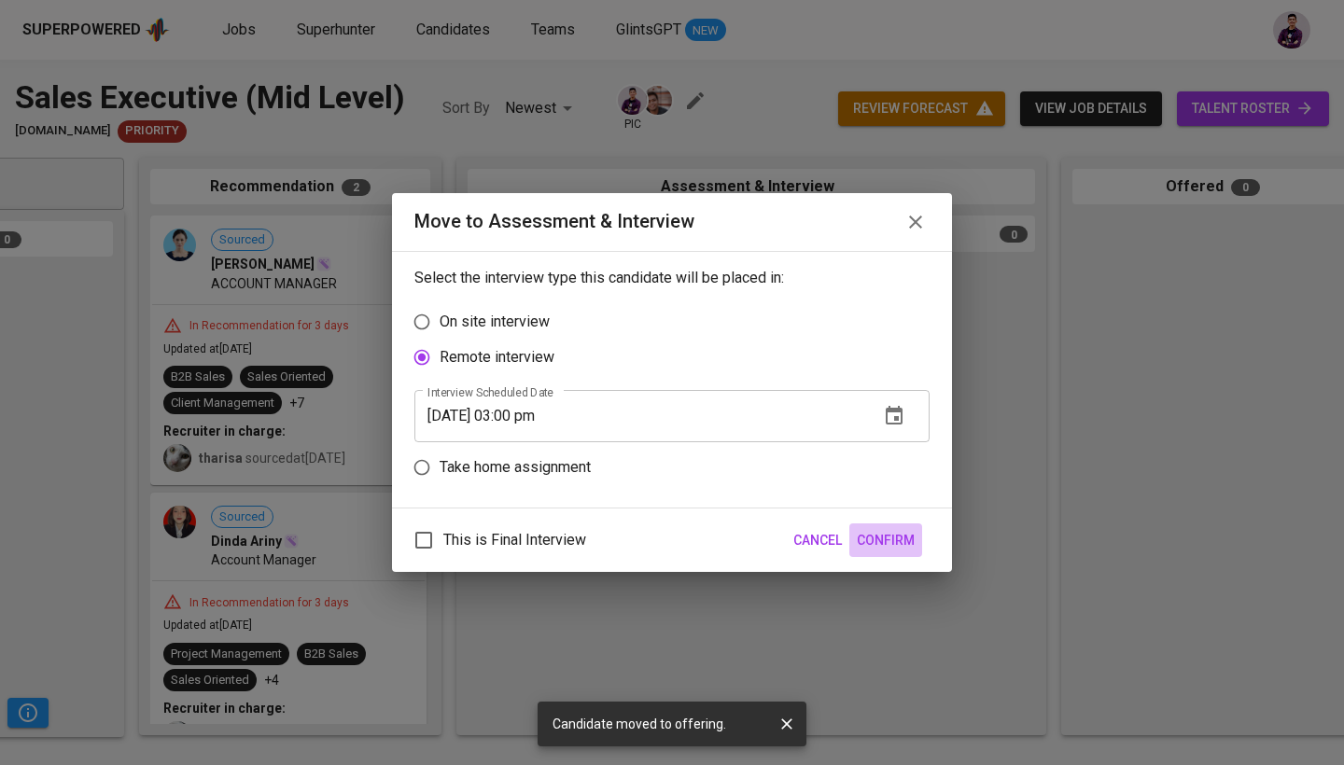
click at [892, 542] on span "Confirm" at bounding box center [886, 540] width 58 height 23
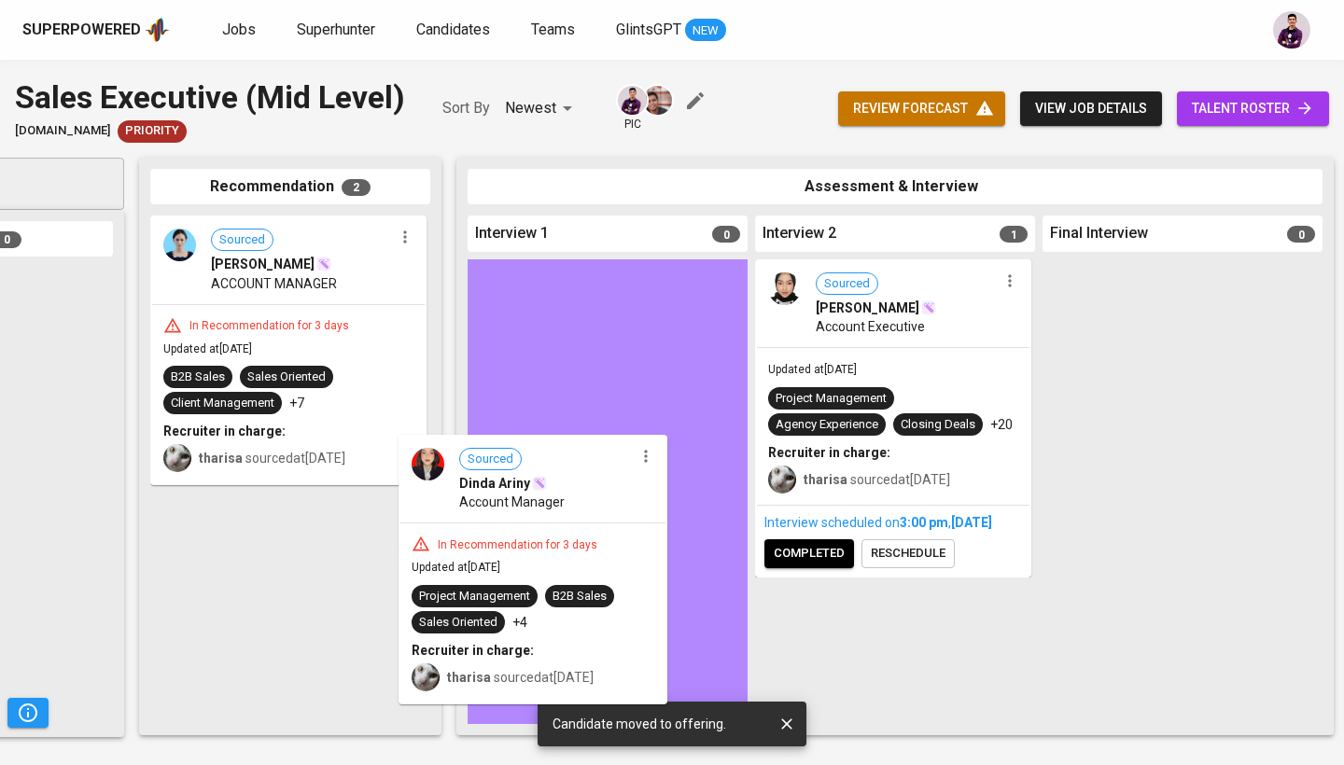
drag, startPoint x: 271, startPoint y: 610, endPoint x: 589, endPoint y: 475, distance: 345.9
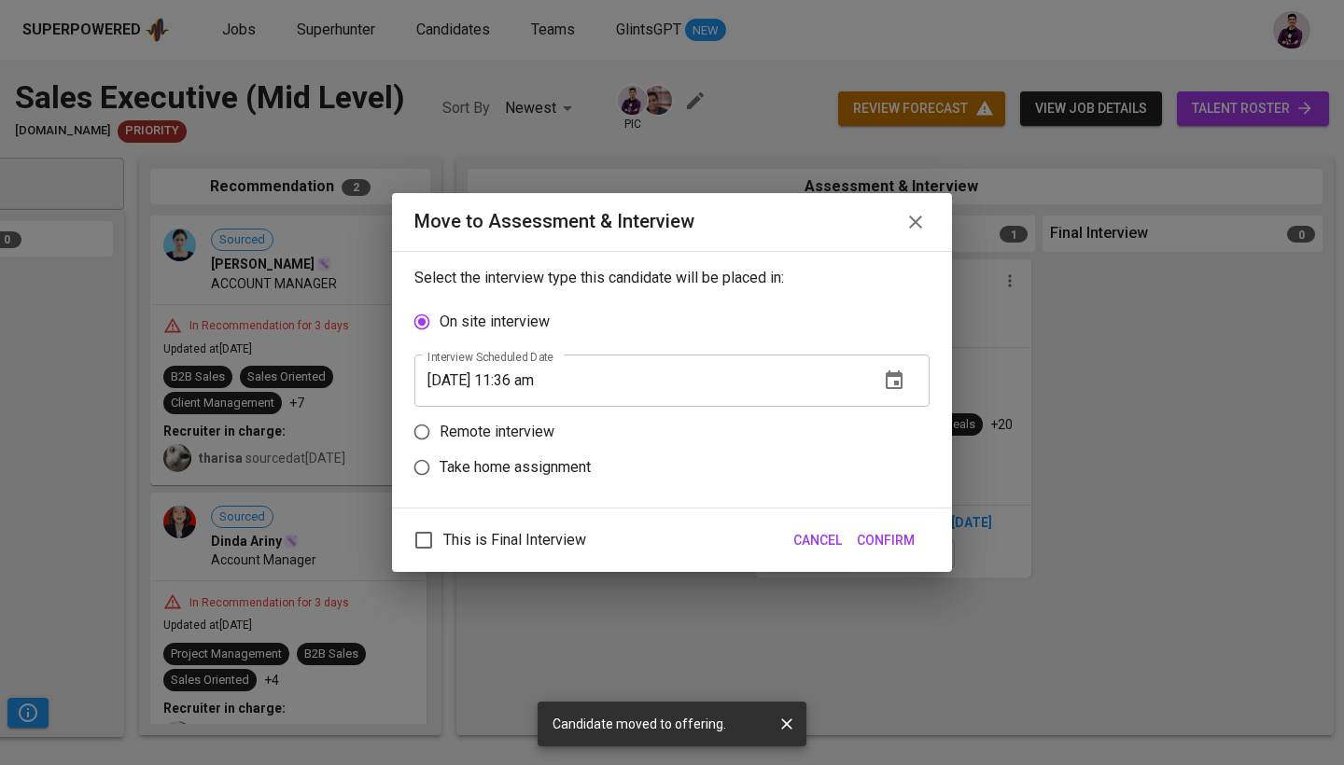
click at [537, 423] on p "Remote interview" at bounding box center [497, 432] width 115 height 22
click at [440, 423] on input "Remote interview" at bounding box center [421, 431] width 35 height 35
radio input "true"
click at [898, 427] on button "button" at bounding box center [894, 416] width 45 height 45
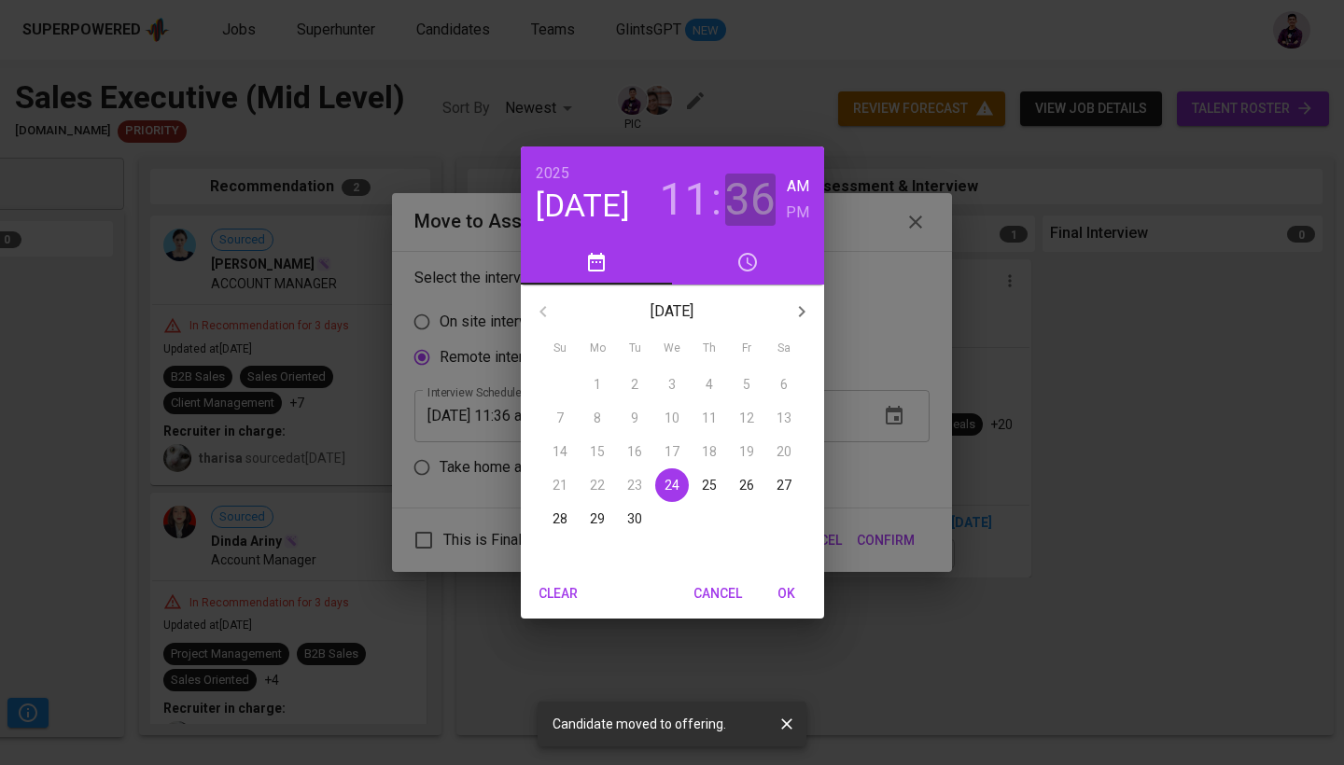
click at [757, 197] on h3 "36" at bounding box center [750, 200] width 50 height 52
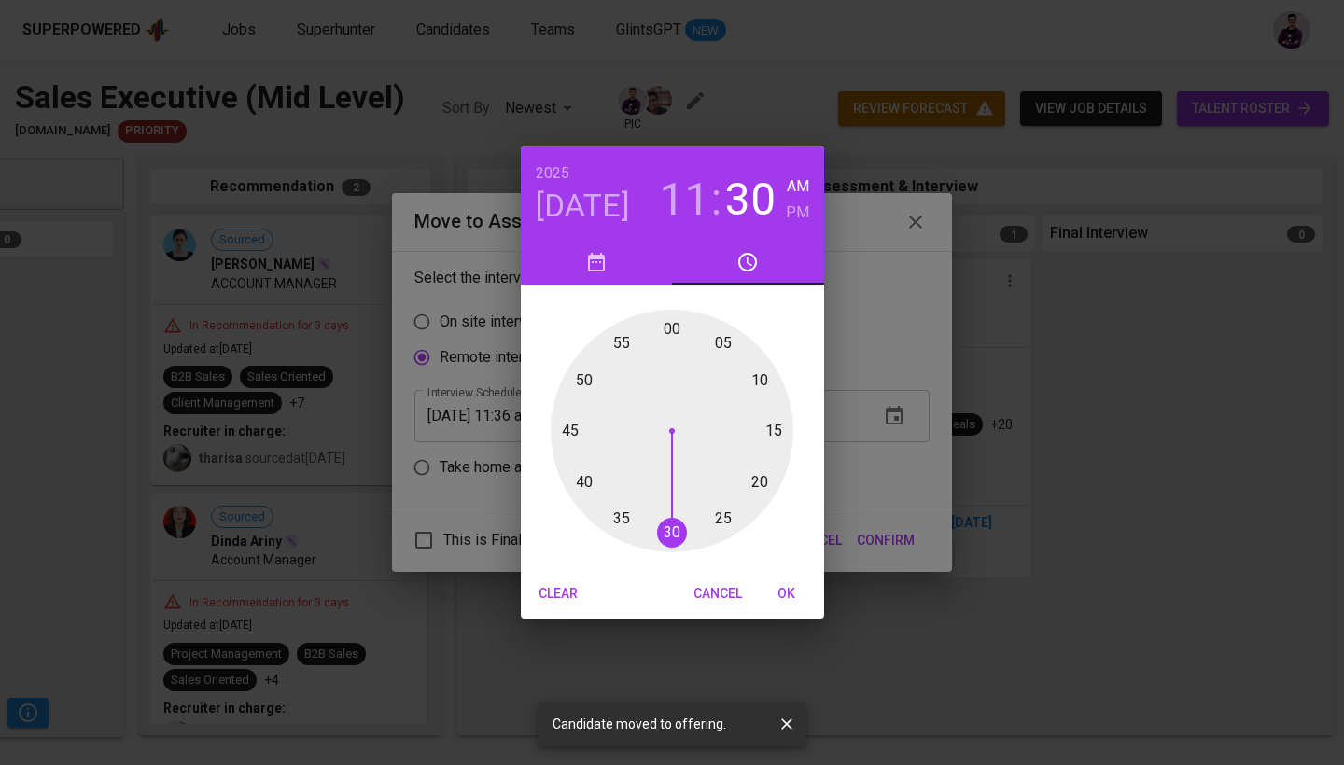
drag, startPoint x: 605, startPoint y: 515, endPoint x: 670, endPoint y: 547, distance: 72.6
click at [670, 547] on div at bounding box center [672, 431] width 243 height 243
type input "[DATE] 11:30 am"
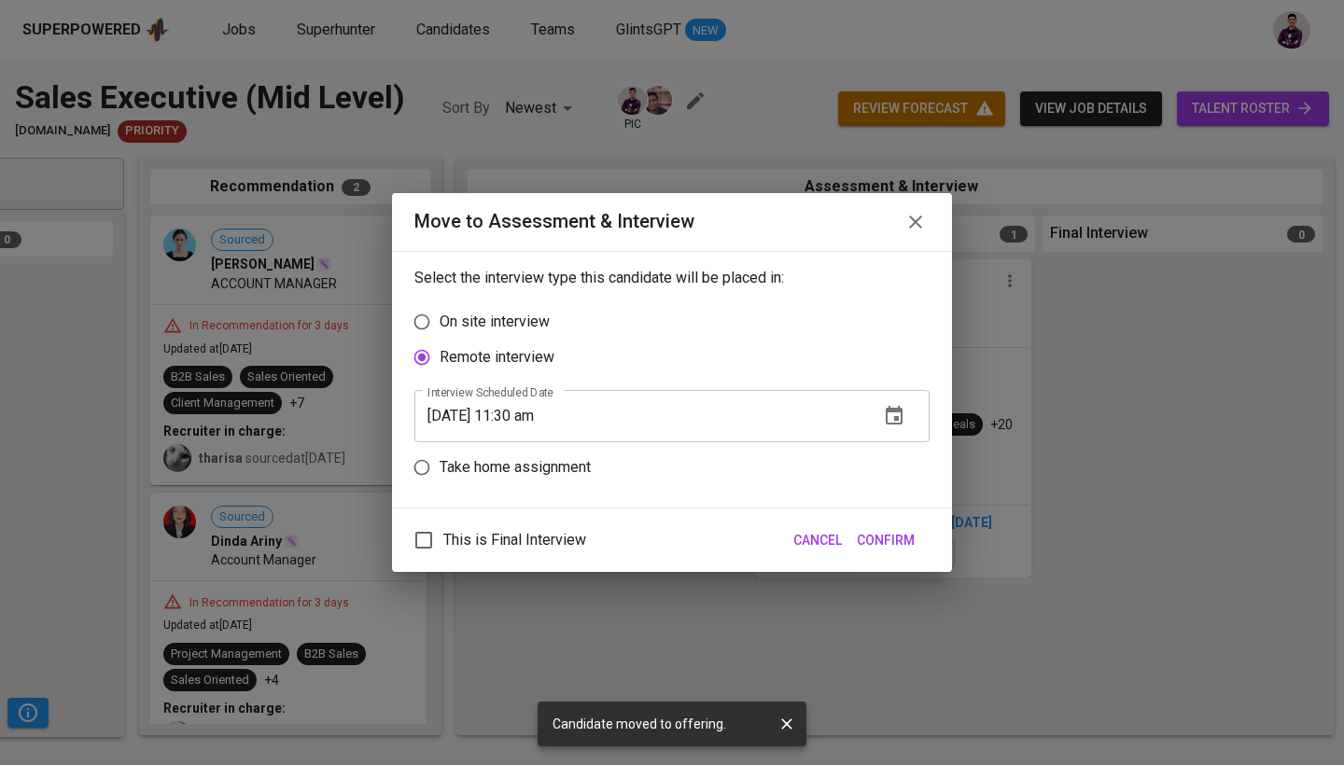
click at [884, 533] on span "Confirm" at bounding box center [886, 540] width 58 height 23
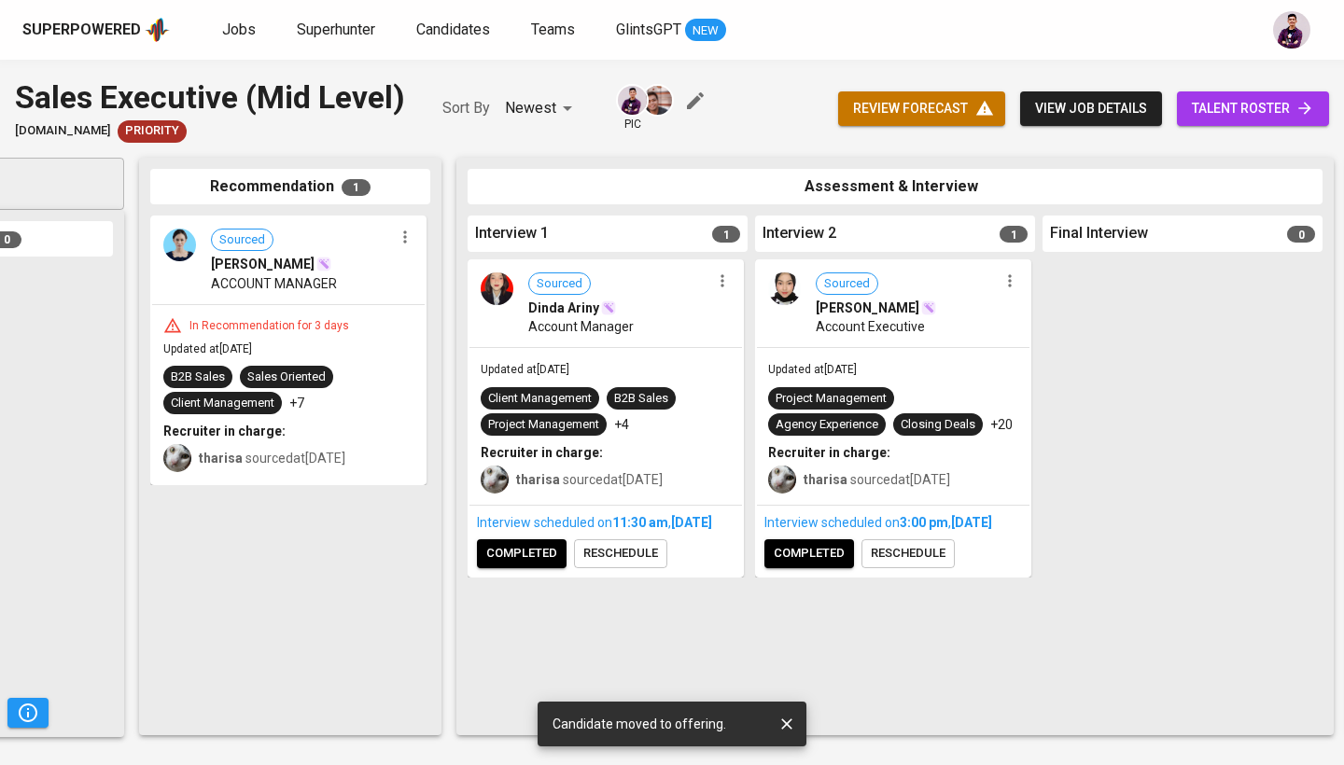
click at [400, 241] on icon "button" at bounding box center [405, 237] width 19 height 19
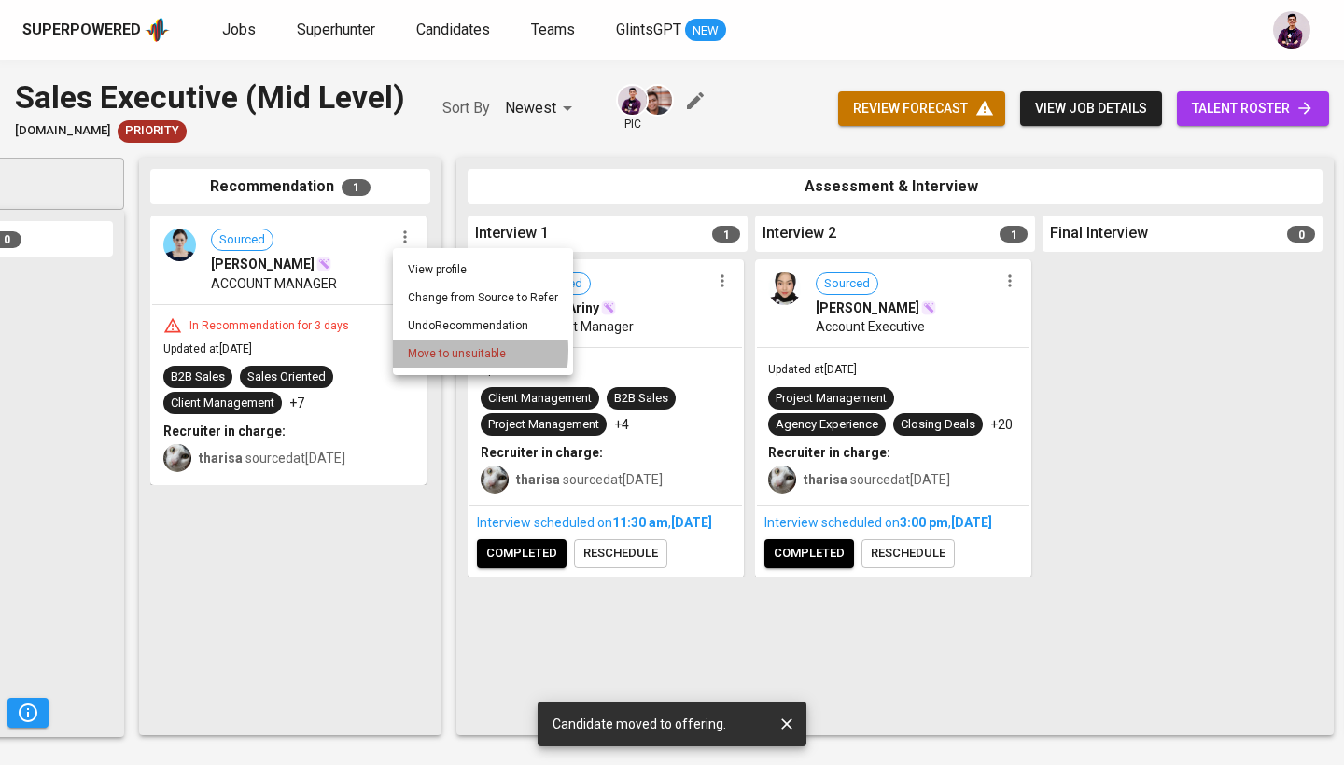
click at [422, 350] on span "Move to unsuitable" at bounding box center [457, 353] width 98 height 17
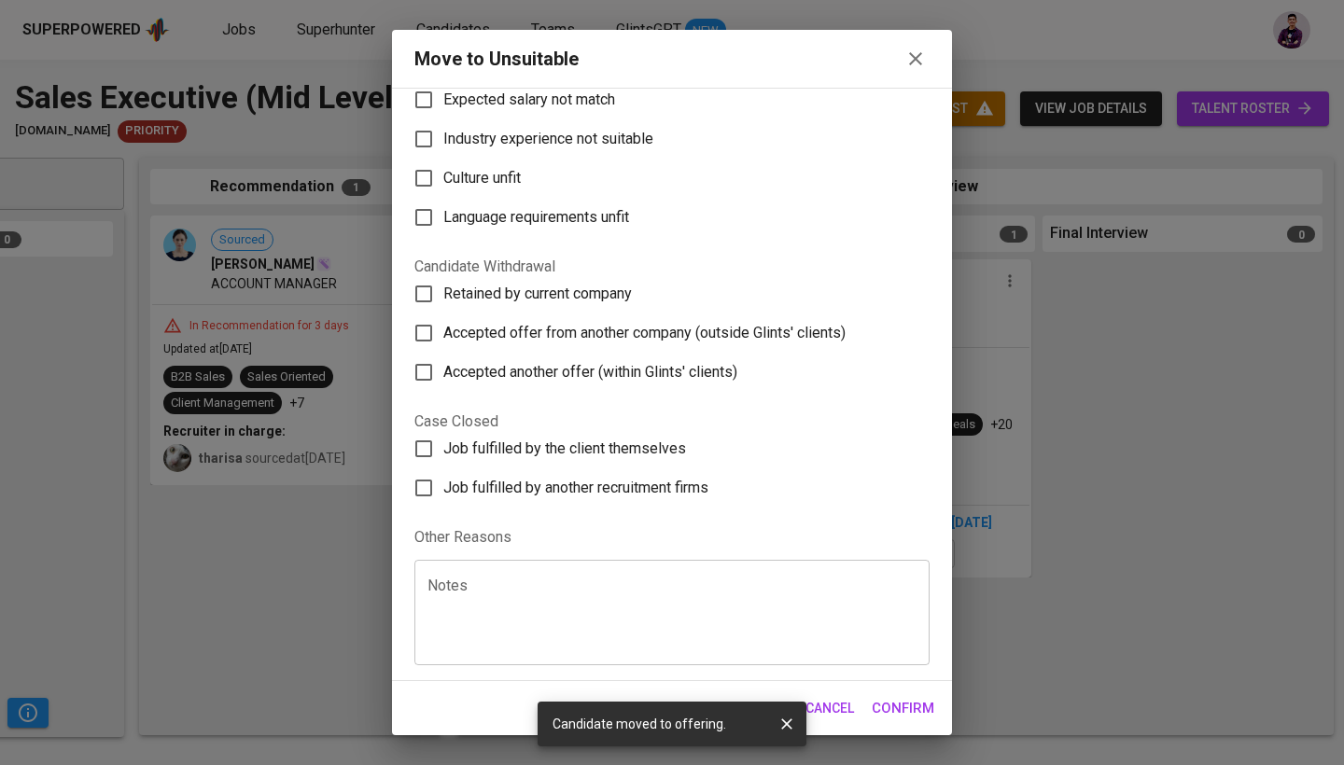
scroll to position [193, 0]
click at [588, 339] on span "Accepted offer from another company (outside Glints' clients)" at bounding box center [644, 333] width 402 height 22
click at [443, 339] on input "Accepted offer from another company (outside Glints' clients)" at bounding box center [423, 333] width 39 height 39
checkbox input "true"
click at [911, 703] on span "Confirm" at bounding box center [903, 708] width 63 height 24
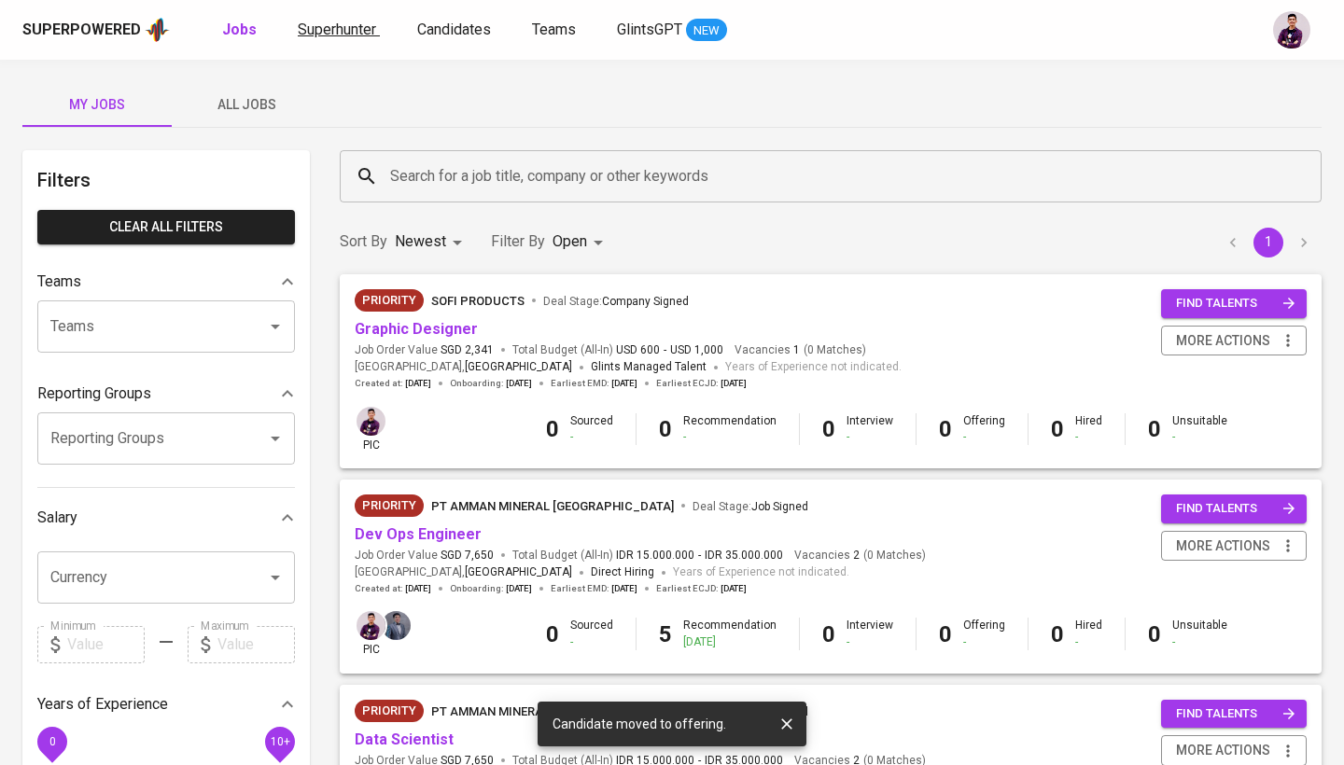
click at [357, 24] on span "Superhunter" at bounding box center [337, 30] width 78 height 18
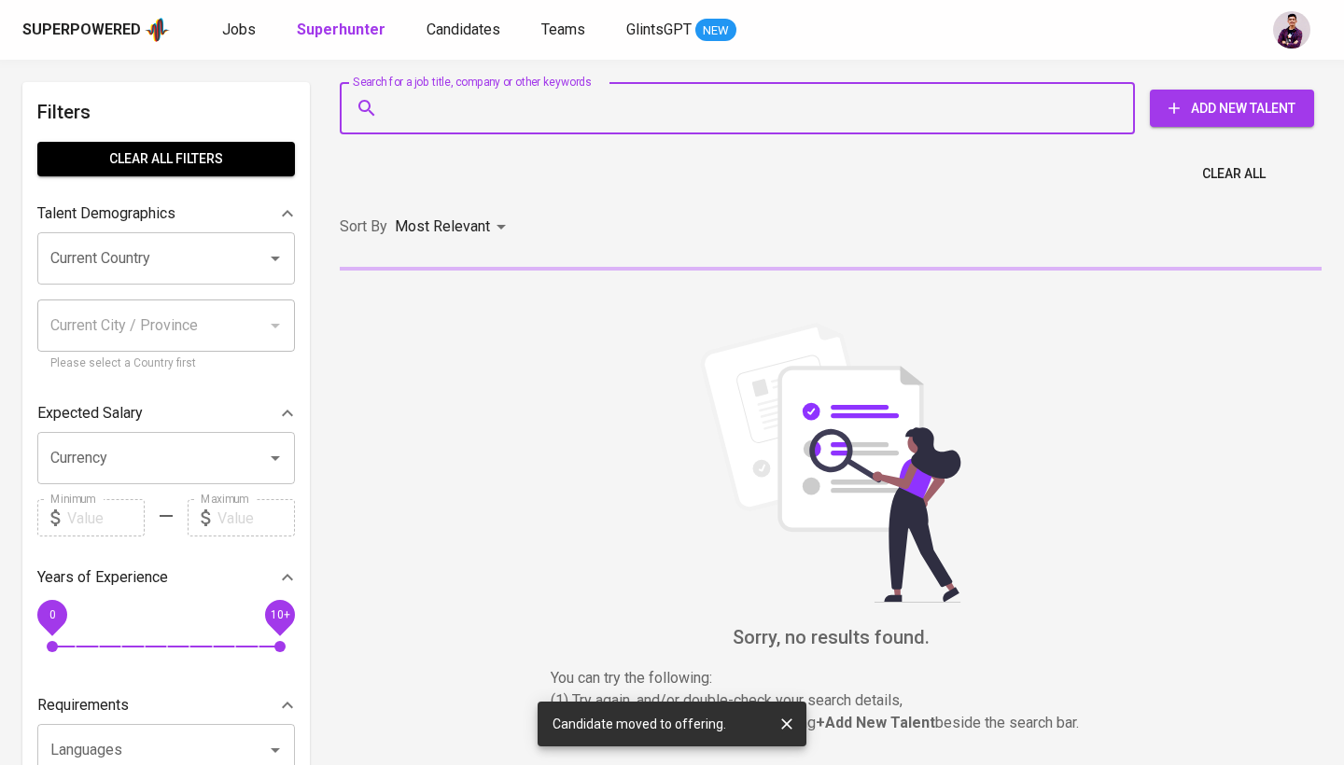
click at [566, 96] on input "Search for a job title, company or other keywords" at bounding box center [741, 108] width 713 height 35
paste input "[EMAIL_ADDRESS][DOMAIN_NAME]"
type input "[EMAIL_ADDRESS][DOMAIN_NAME]"
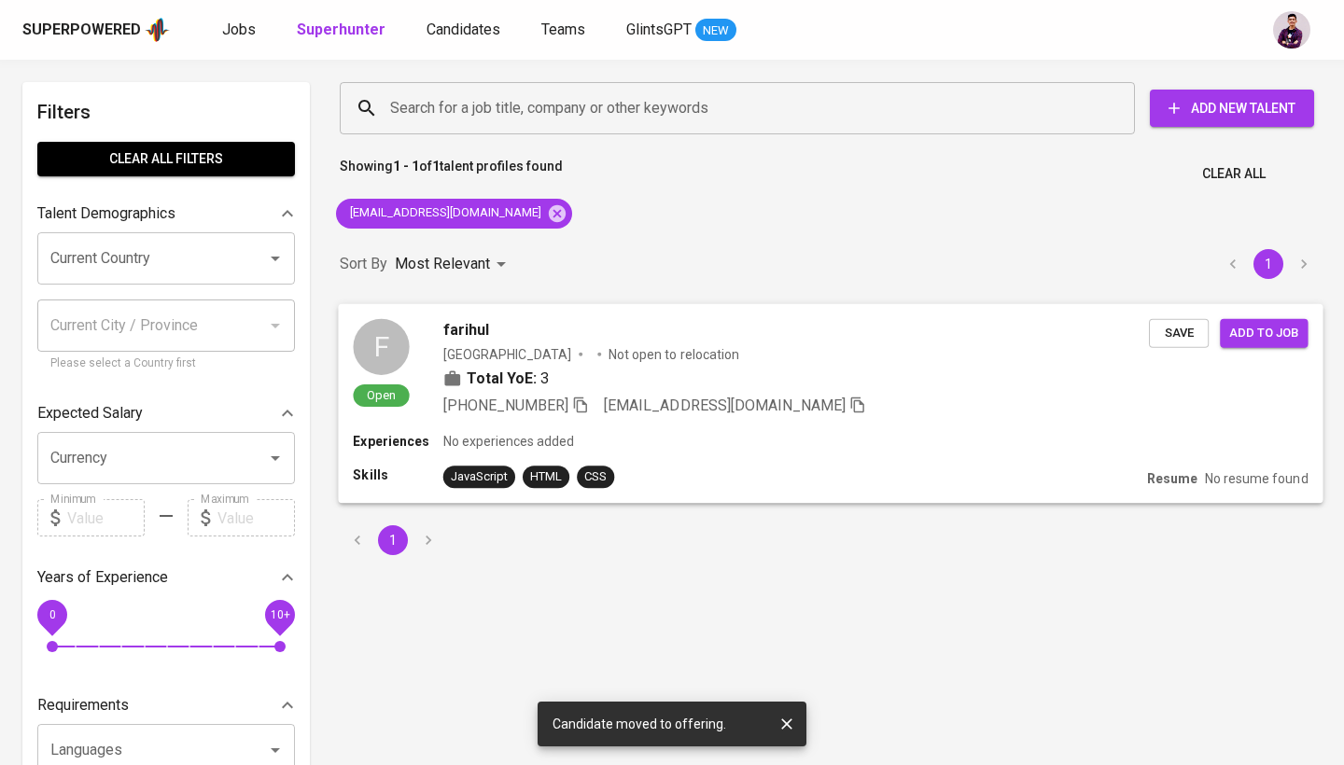
click at [399, 333] on div "F" at bounding box center [381, 346] width 56 height 56
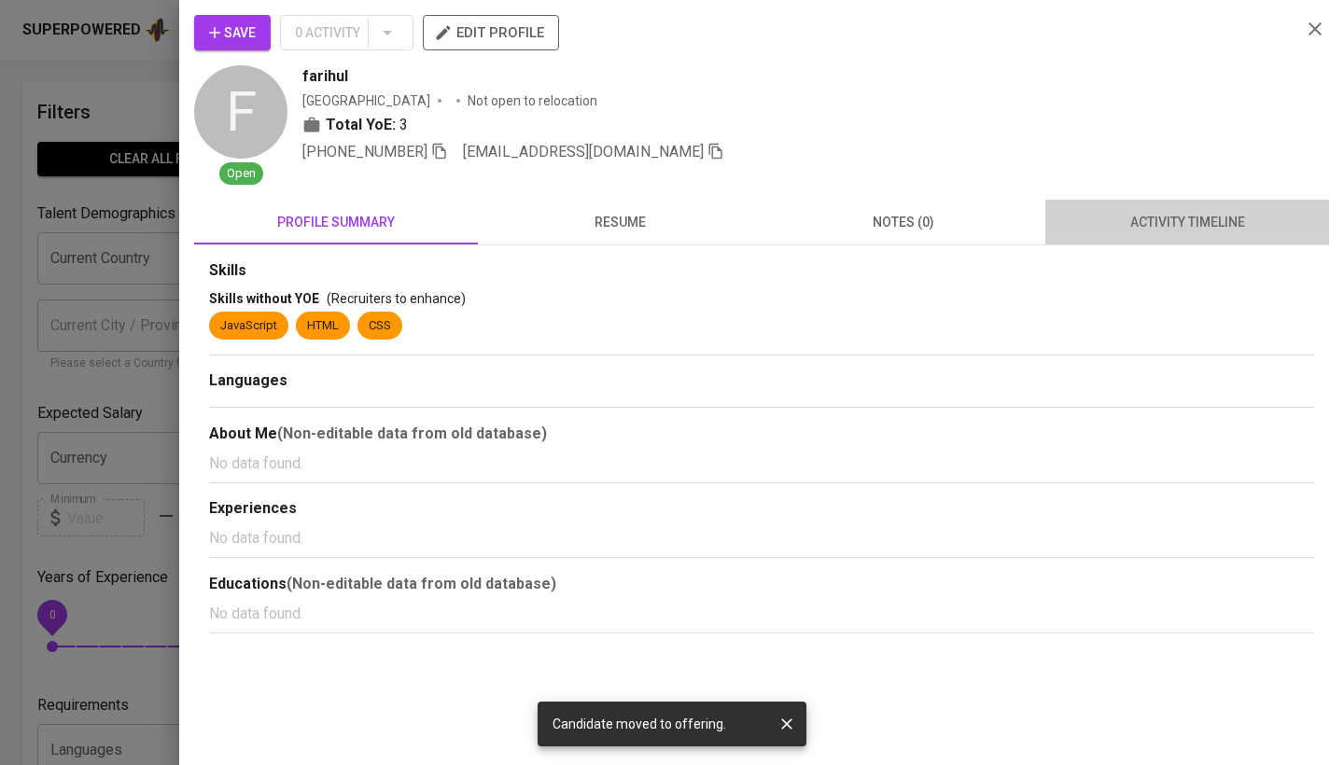
click at [1138, 207] on button "activity timeline" at bounding box center [1187, 222] width 284 height 45
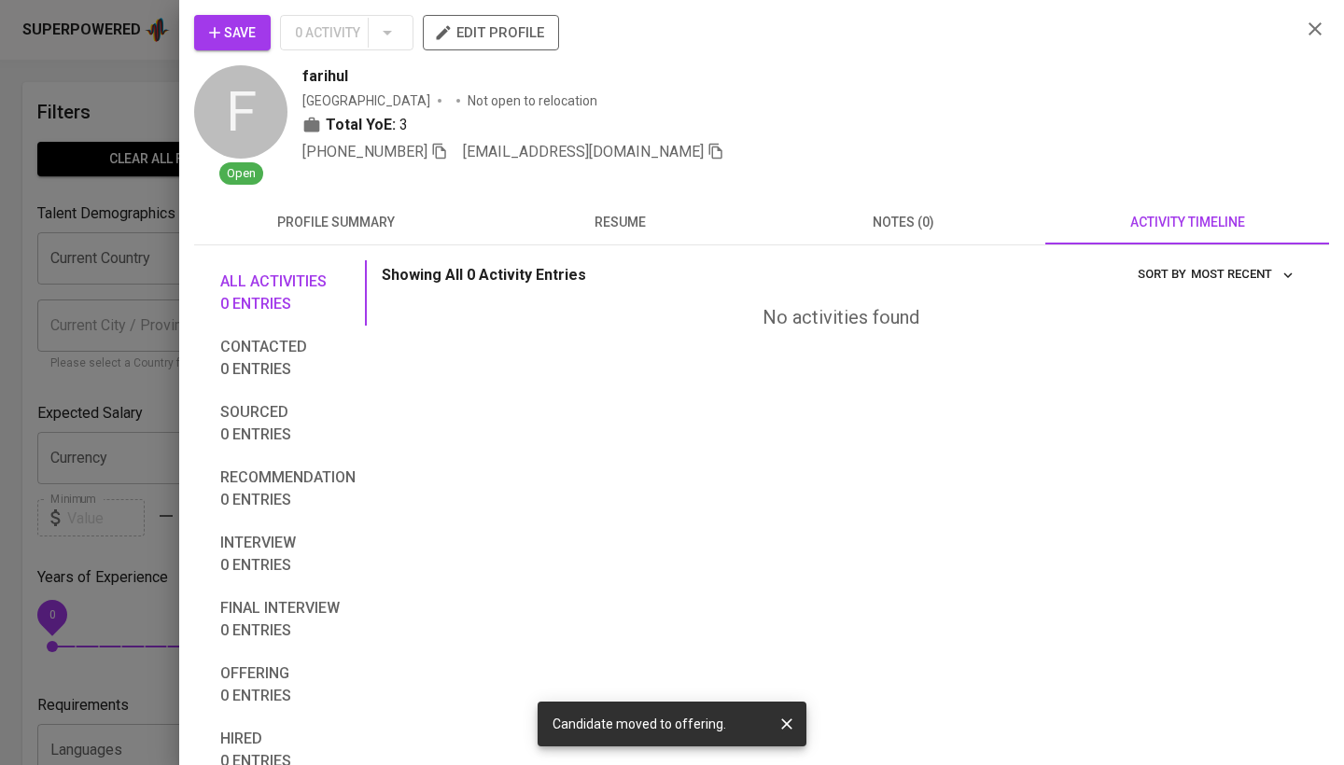
click at [582, 208] on button "resume" at bounding box center [620, 222] width 284 height 45
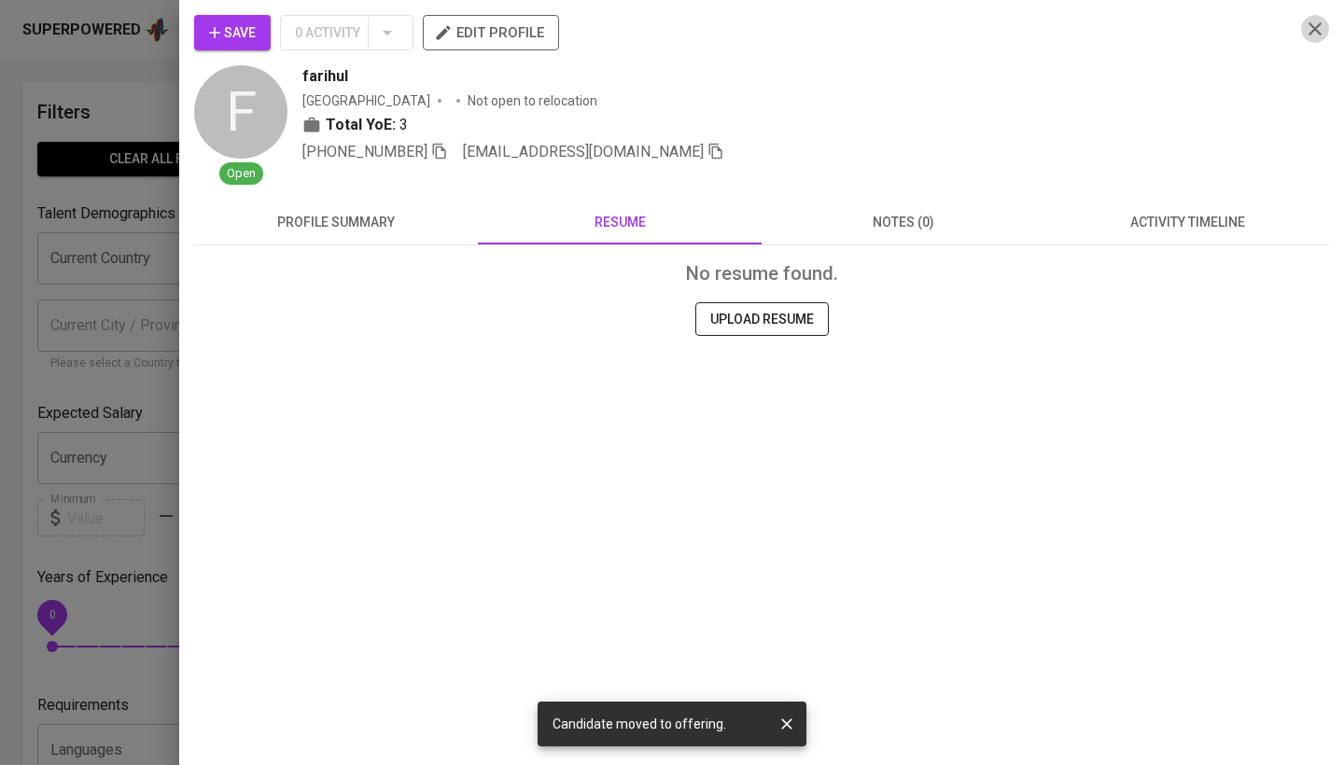
click at [1313, 31] on icon "button" at bounding box center [1315, 28] width 13 height 13
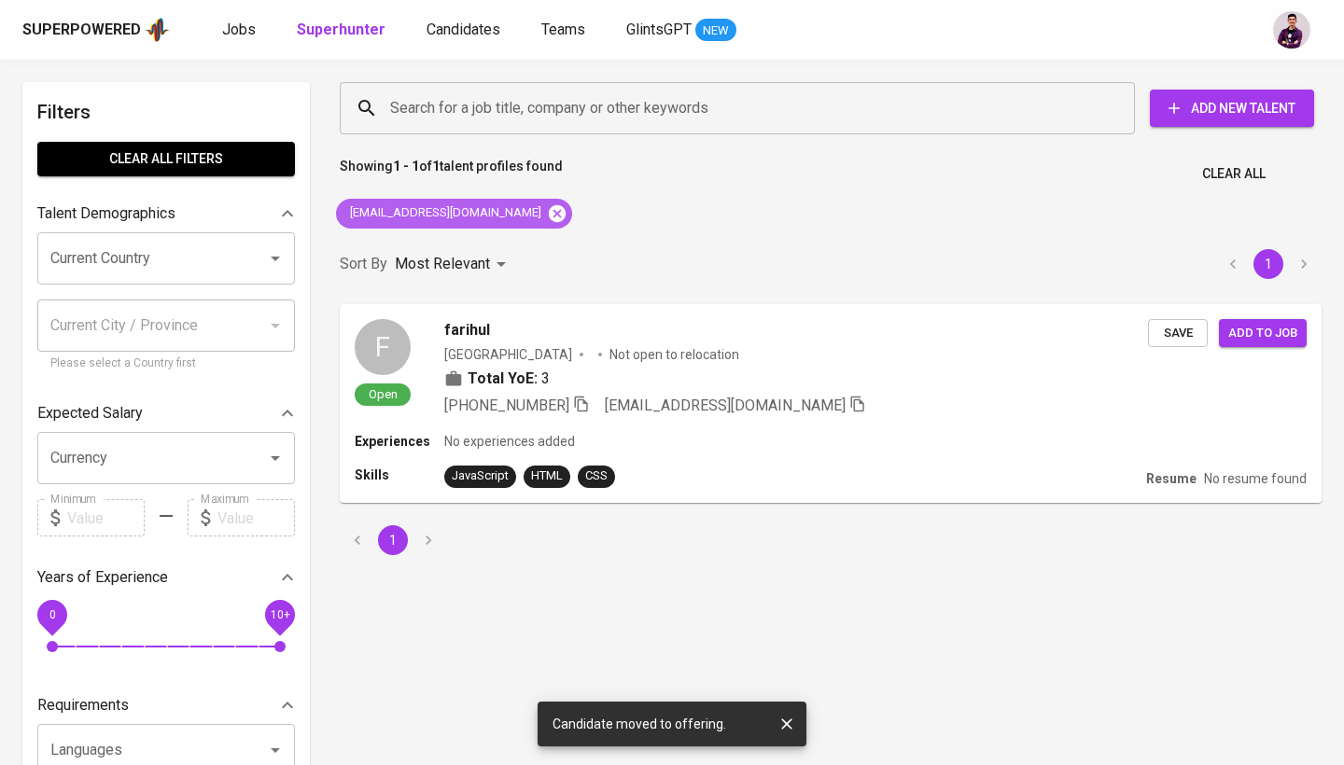
click at [549, 216] on icon at bounding box center [557, 212] width 17 height 17
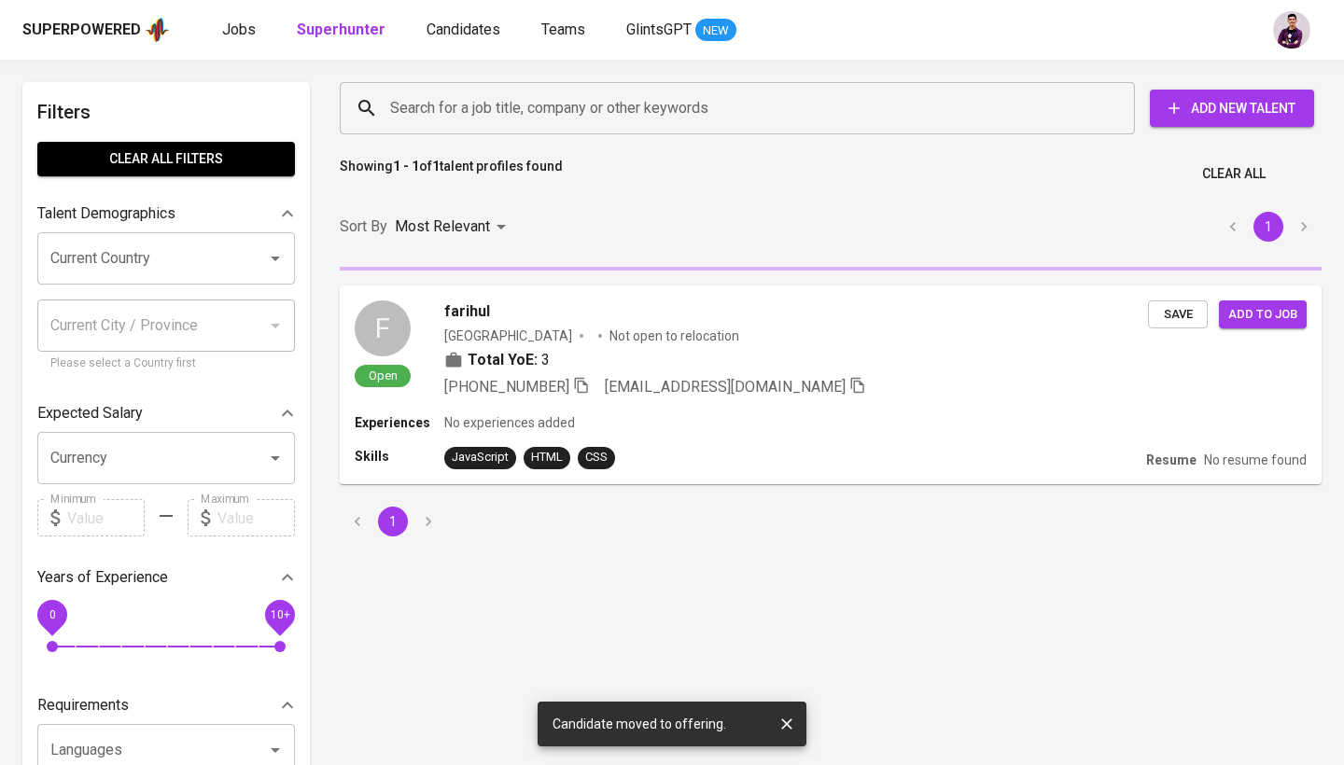
click at [487, 91] on input "Search for a job title, company or other keywords" at bounding box center [741, 108] width 713 height 35
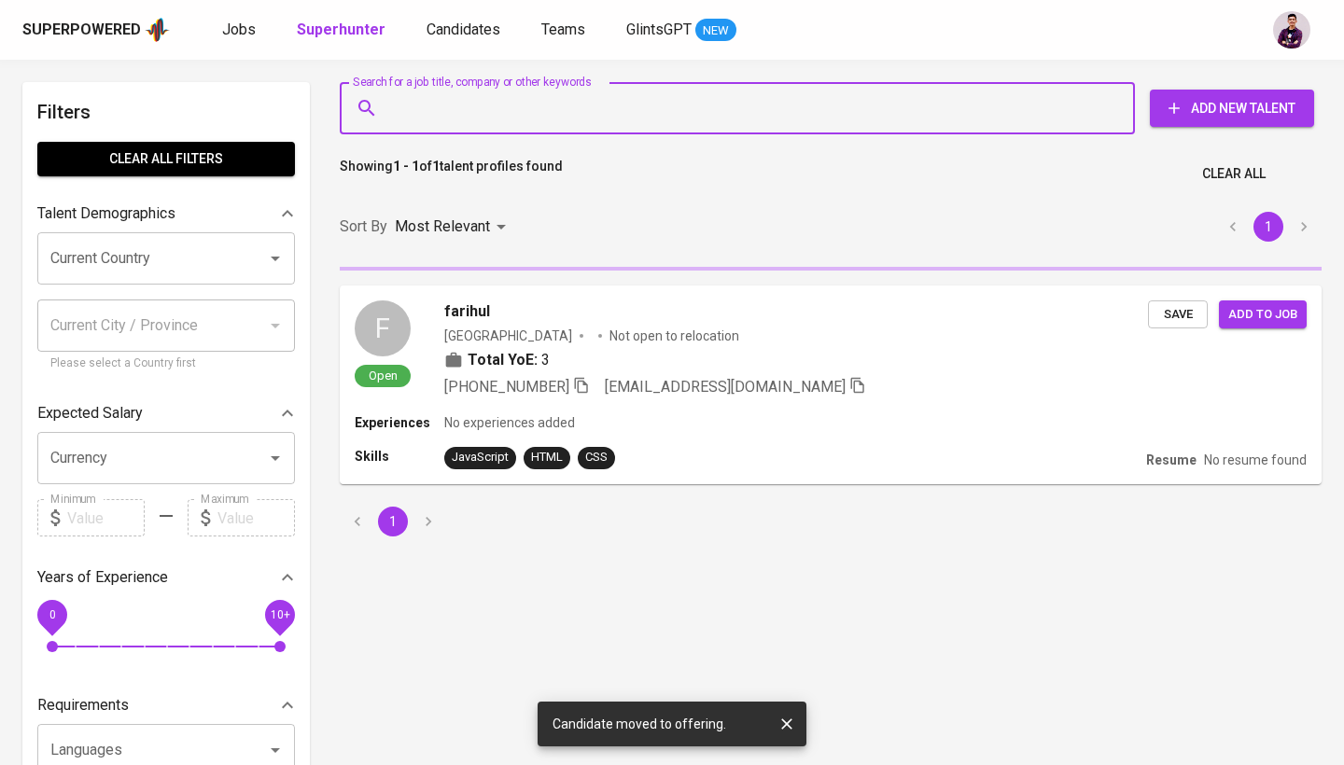
paste input "[EMAIL_ADDRESS][DOMAIN_NAME]"
type input "[EMAIL_ADDRESS][DOMAIN_NAME]"
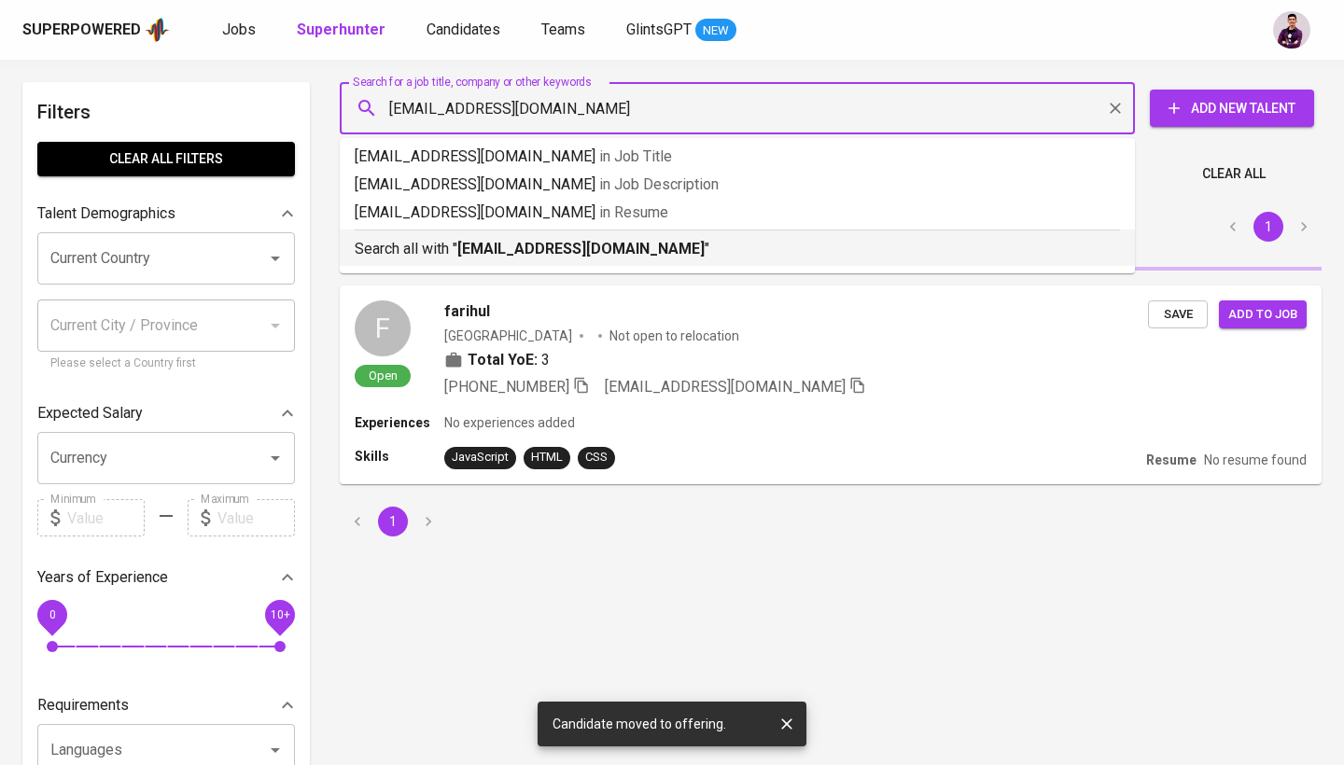
click at [536, 236] on div "Search all with " [EMAIL_ADDRESS][DOMAIN_NAME] "" at bounding box center [737, 245] width 765 height 31
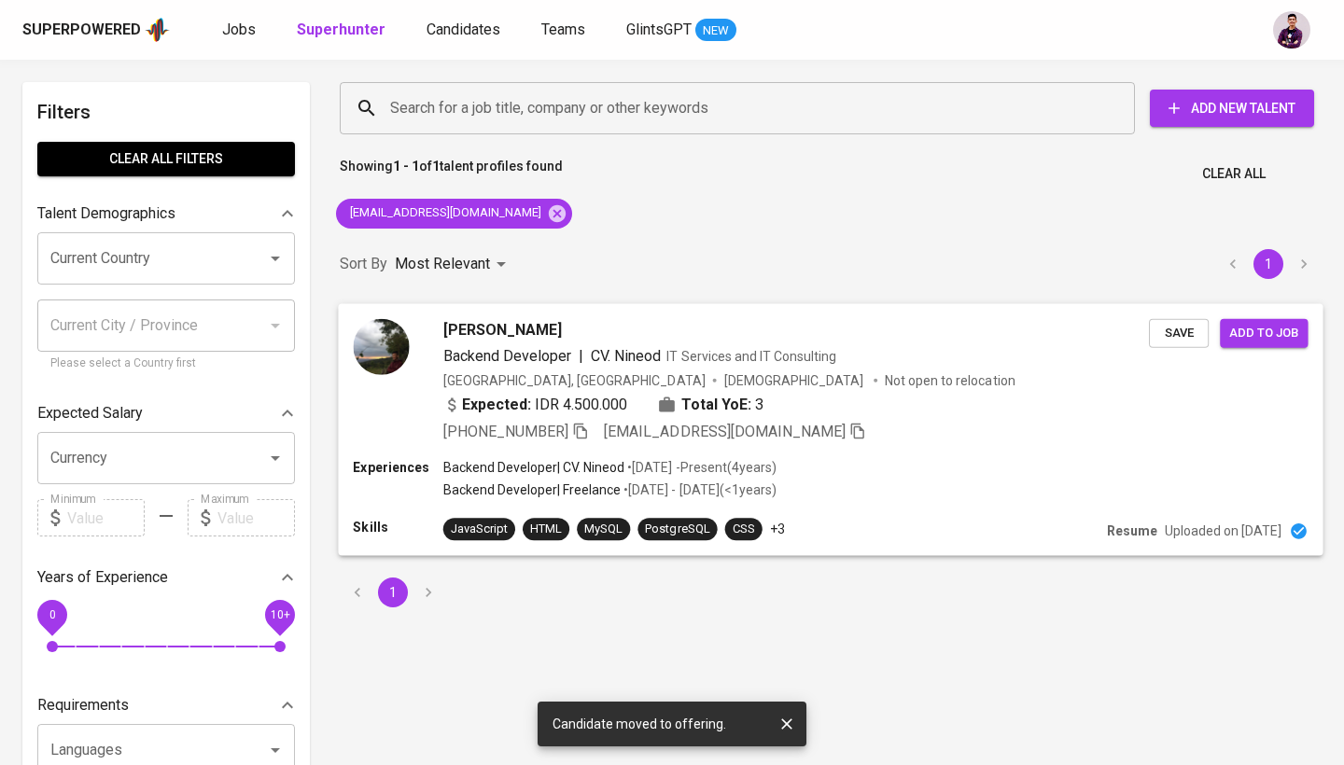
click at [393, 343] on img at bounding box center [381, 346] width 56 height 56
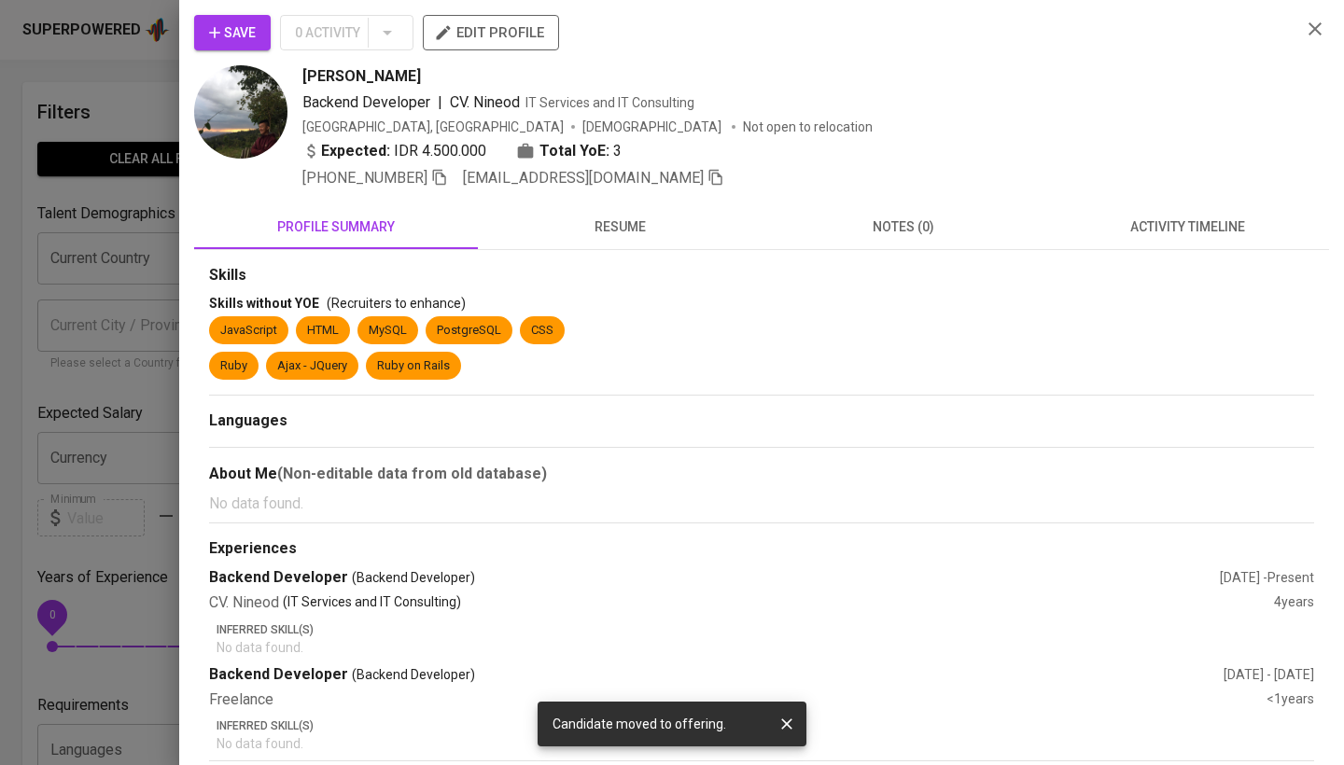
click at [597, 227] on span "resume" at bounding box center [619, 227] width 261 height 23
